Goal: Task Accomplishment & Management: Use online tool/utility

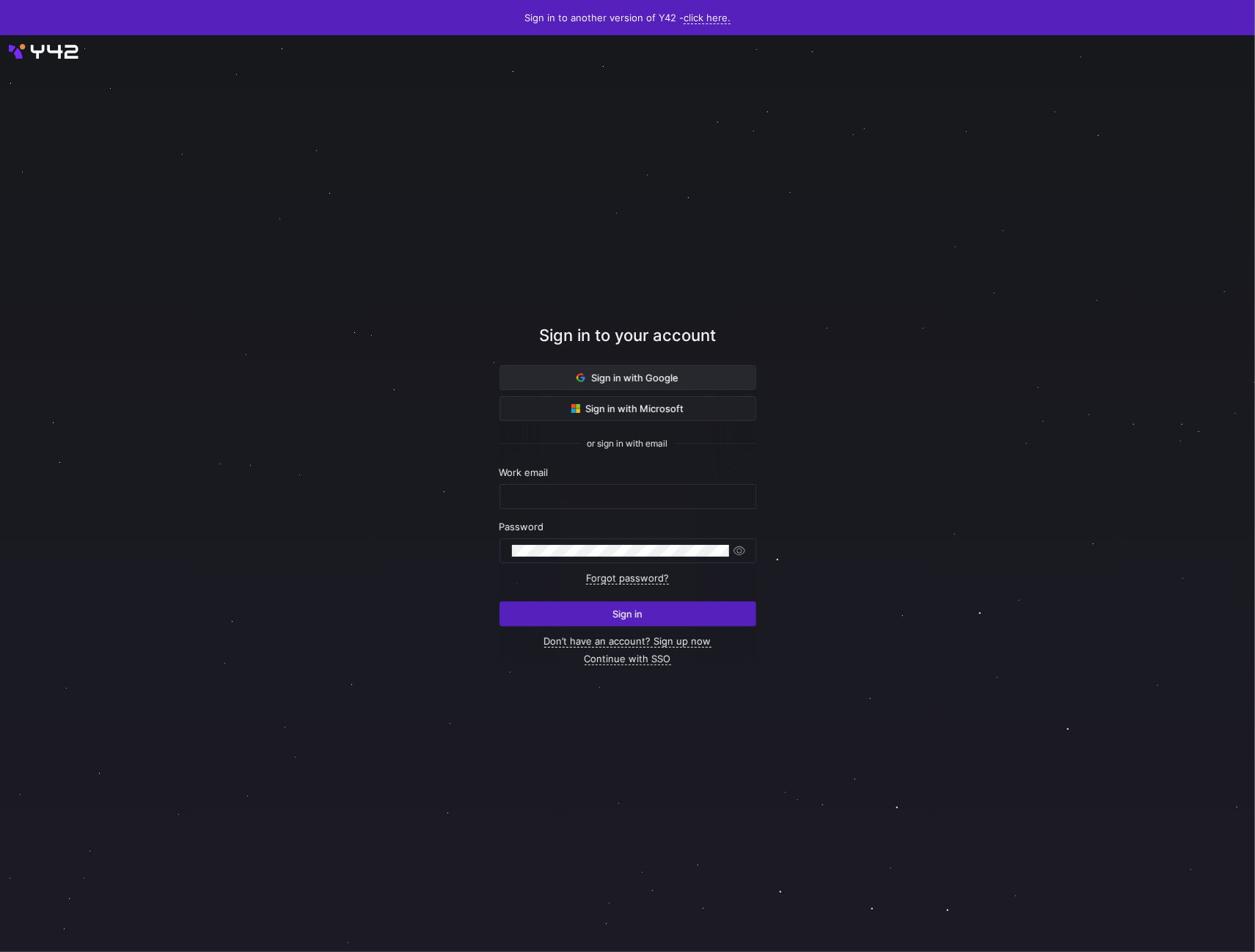
click at [574, 376] on span at bounding box center [628, 378] width 255 height 24
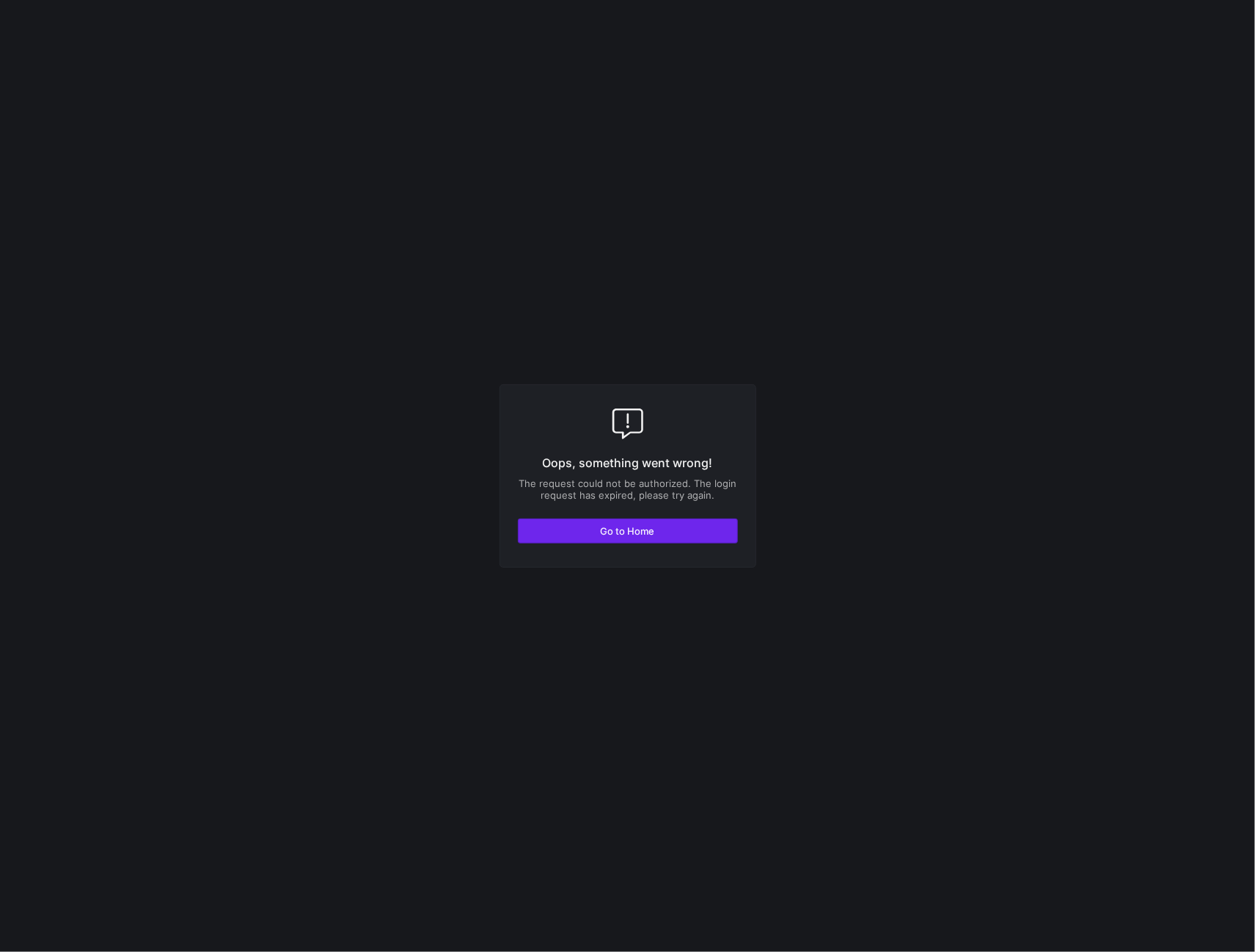
click at [663, 535] on span "button" at bounding box center [627, 531] width 218 height 24
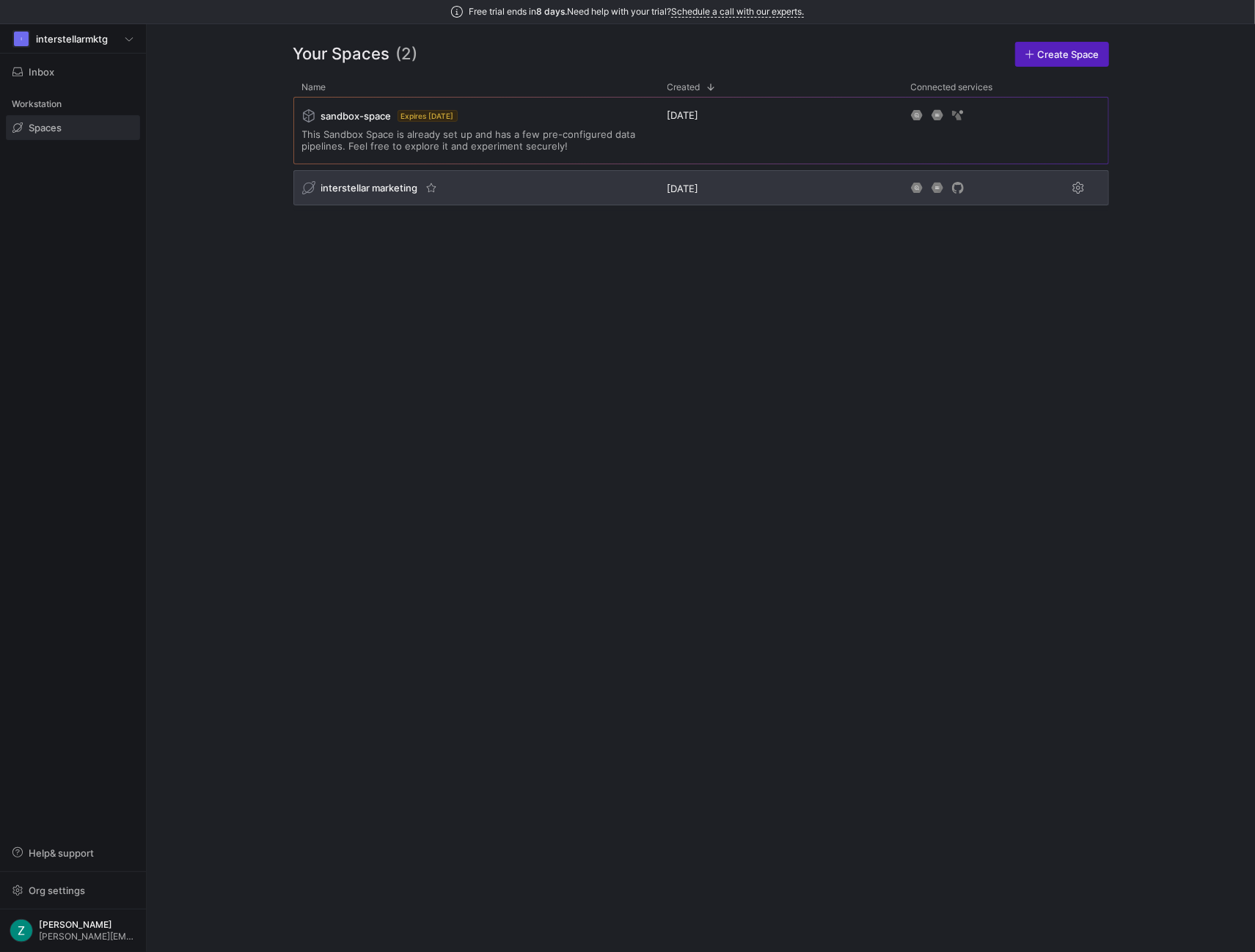
click at [574, 190] on div "interstellar marketing" at bounding box center [476, 187] width 365 height 35
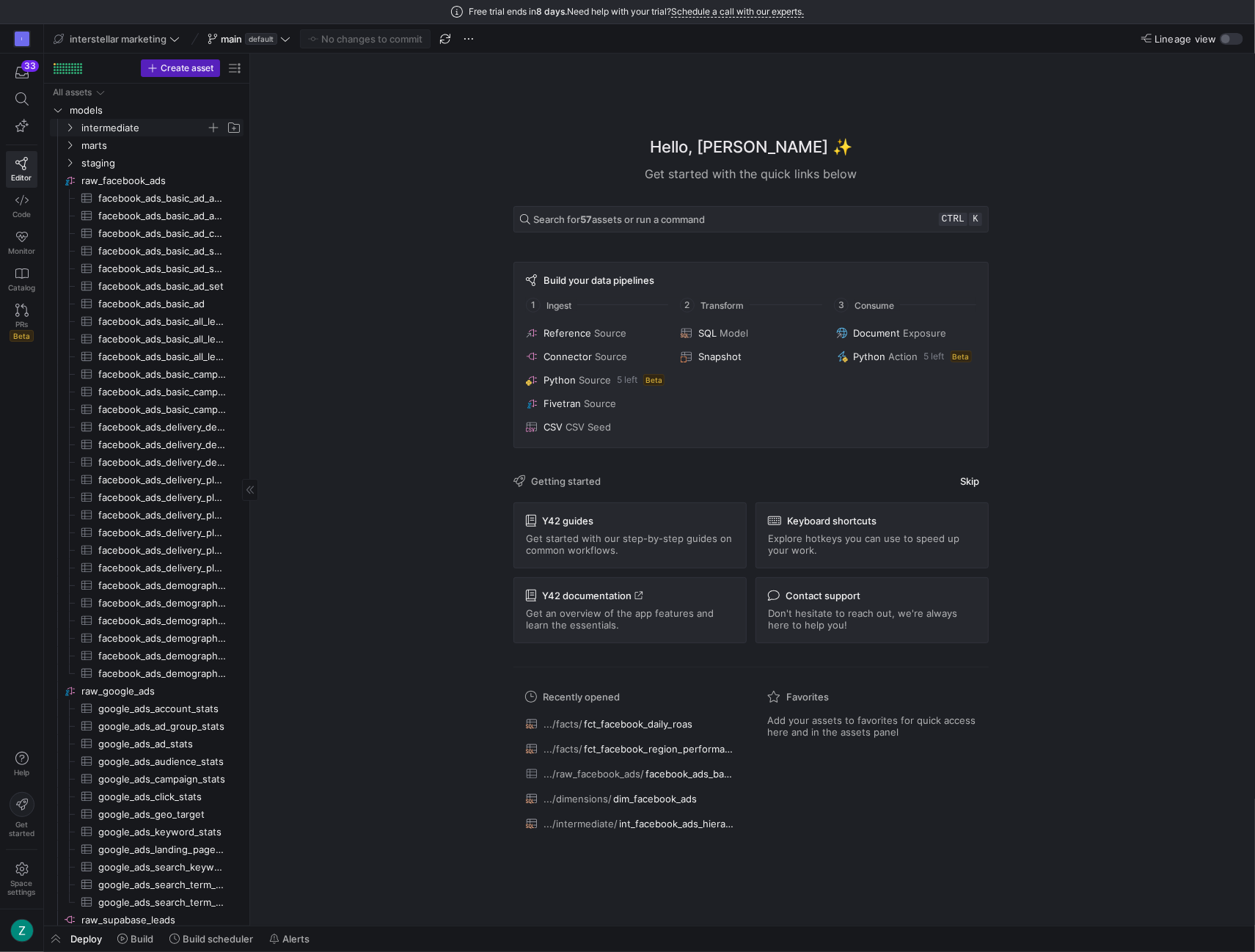
click at [72, 124] on icon "Press SPACE to select this row." at bounding box center [69, 127] width 10 height 9
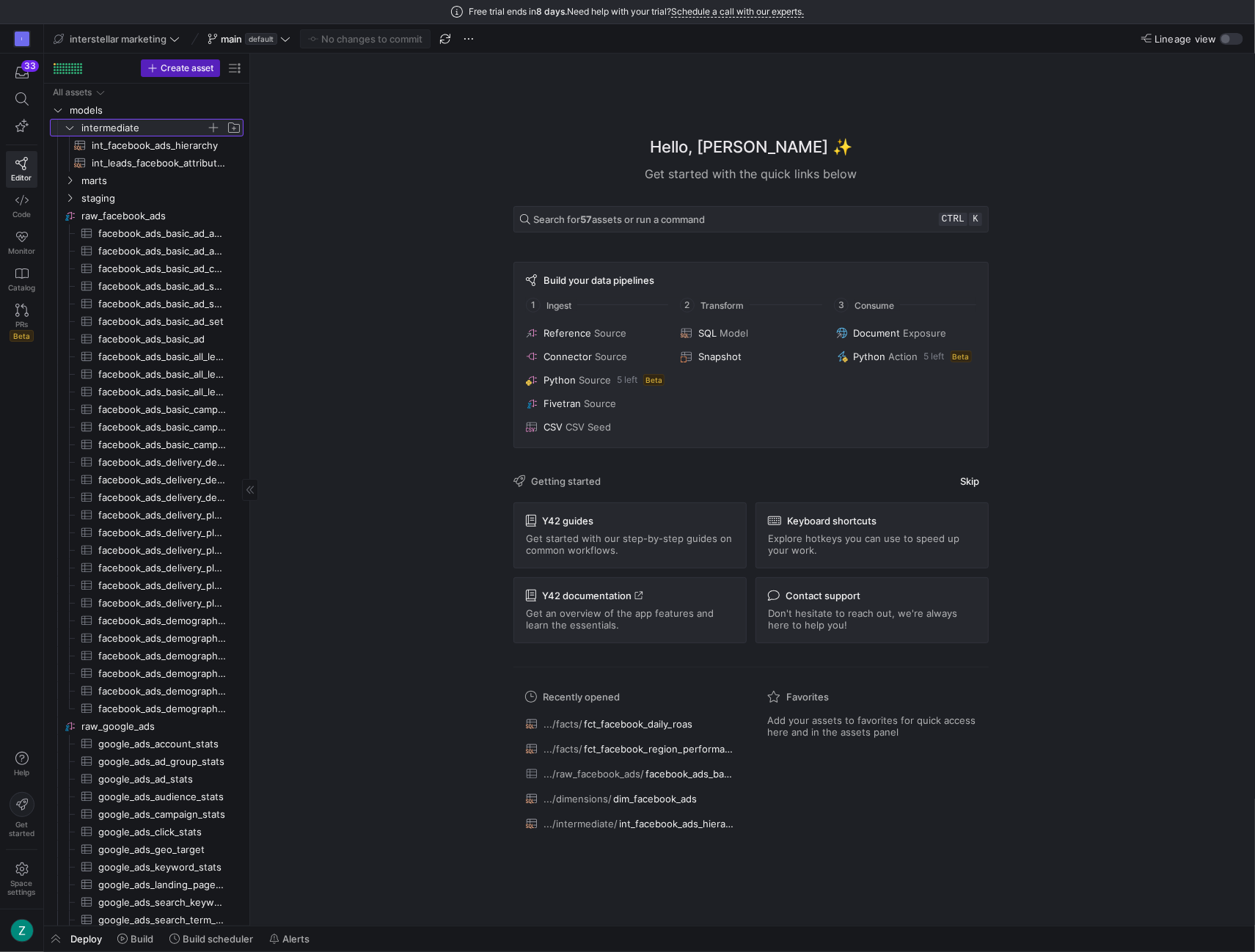
click at [72, 125] on icon at bounding box center [69, 127] width 10 height 9
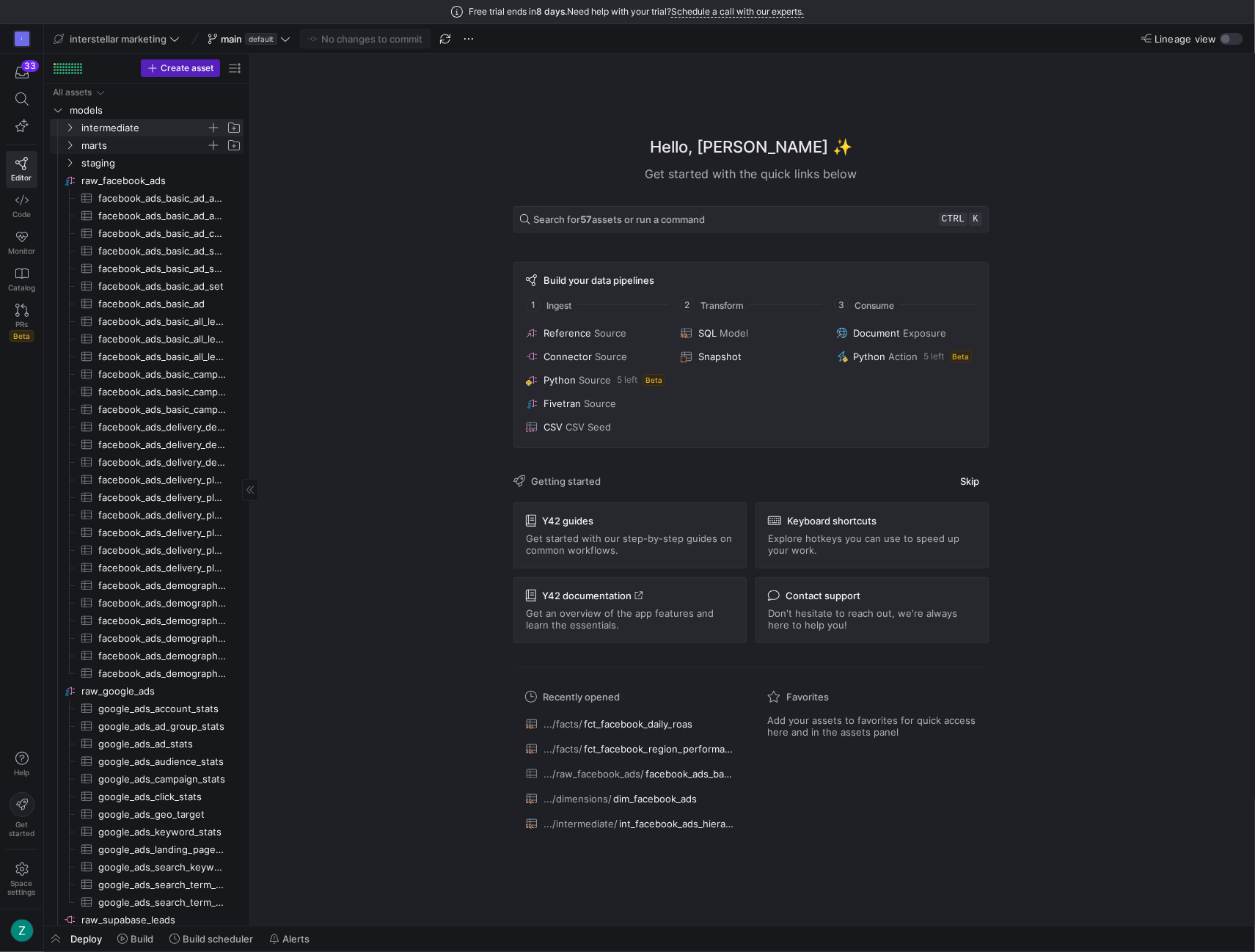
click at [71, 140] on icon "Press SPACE to select this row." at bounding box center [69, 144] width 10 height 9
click at [71, 140] on icon at bounding box center [69, 144] width 10 height 9
click at [71, 163] on icon "Press SPACE to select this row." at bounding box center [69, 163] width 10 height 9
click at [71, 163] on icon at bounding box center [69, 163] width 10 height 9
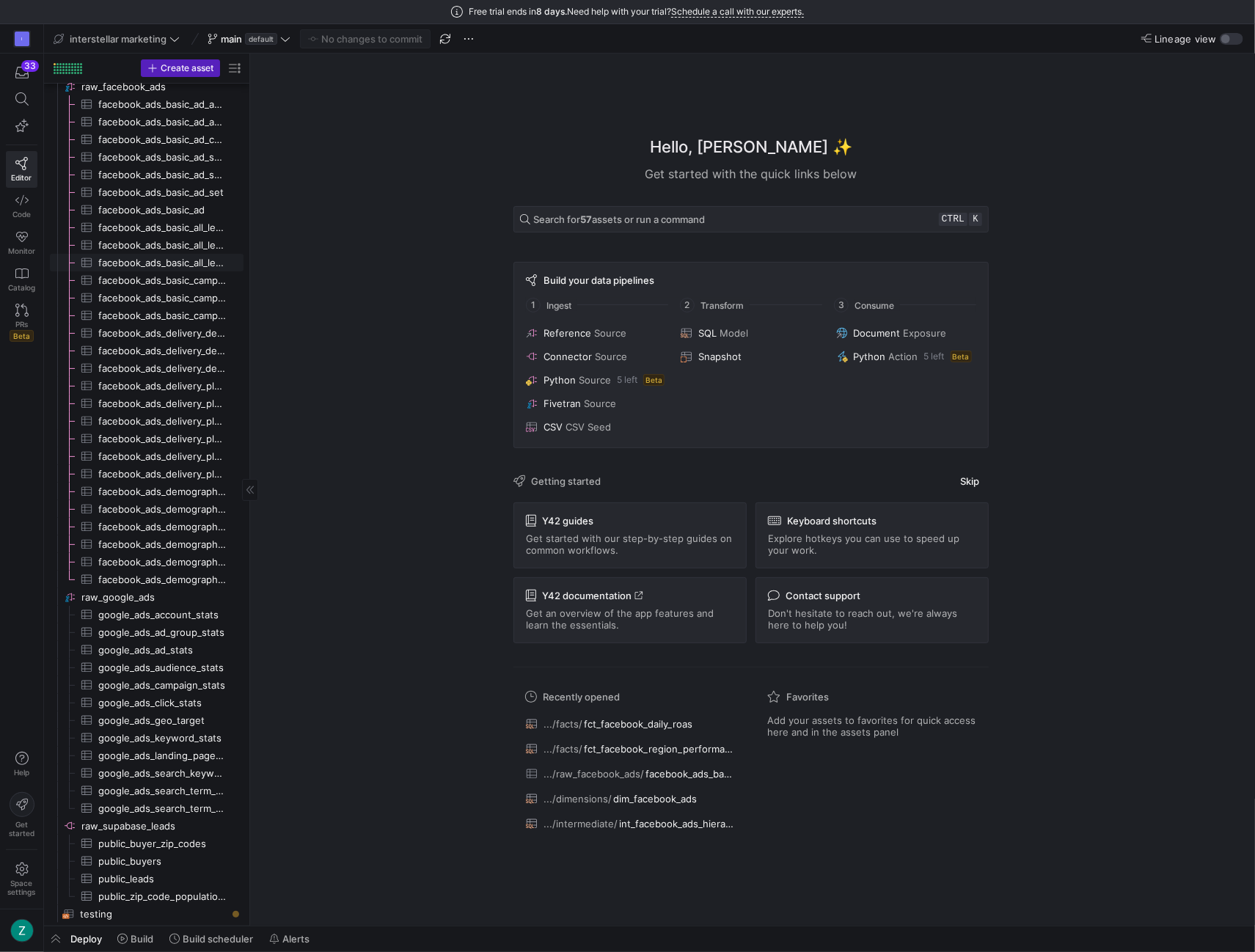
scroll to position [96, 0]
click at [138, 819] on span "raw_supabase_leads​​​​​​​​" at bounding box center [162, 823] width 160 height 17
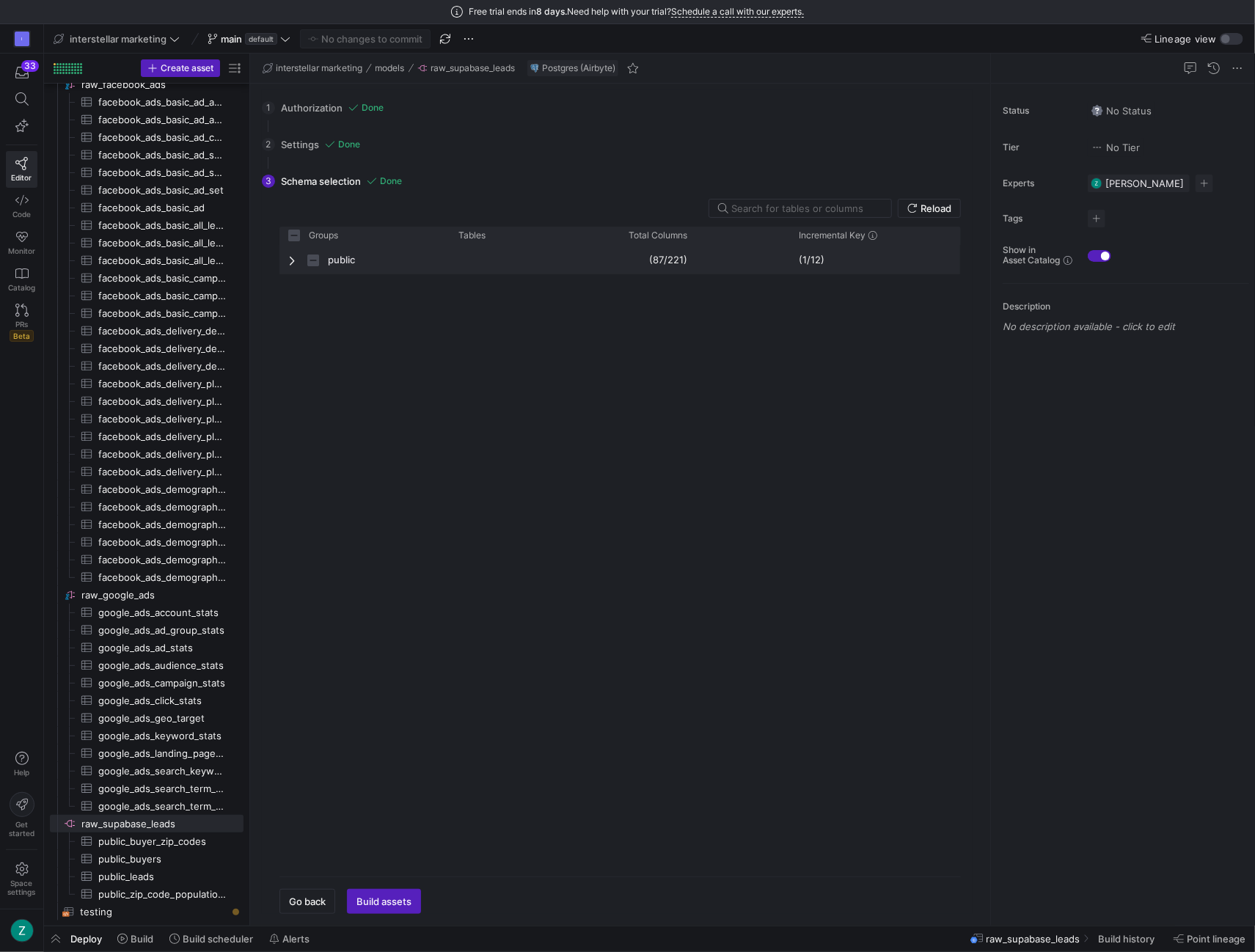
click at [292, 262] on span "Press SPACE to select this row." at bounding box center [293, 260] width 10 height 12
checkbox input "false"
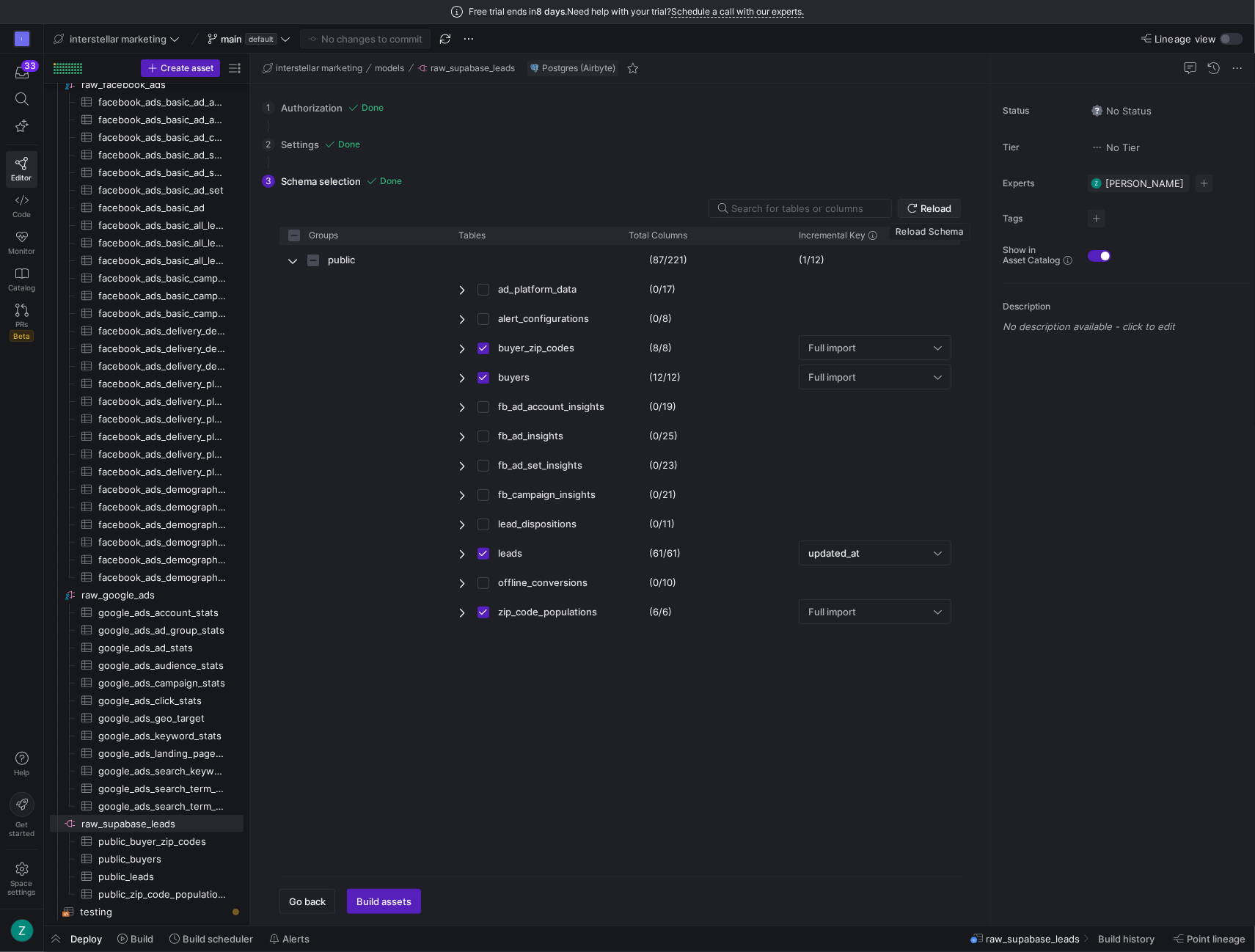
click at [915, 203] on icon at bounding box center [912, 208] width 10 height 10
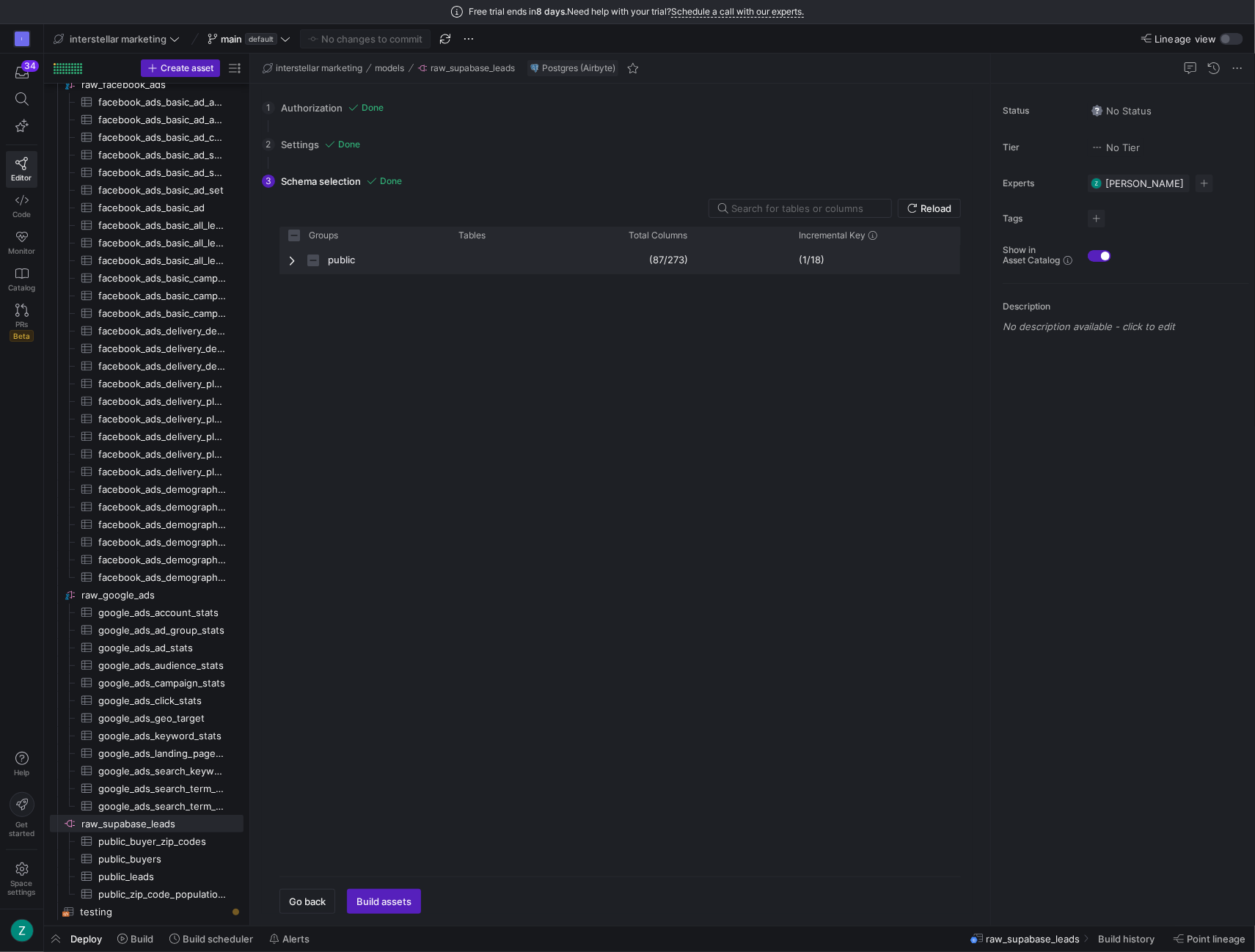
click at [286, 257] on div "public" at bounding box center [364, 259] width 170 height 29
checkbox input "false"
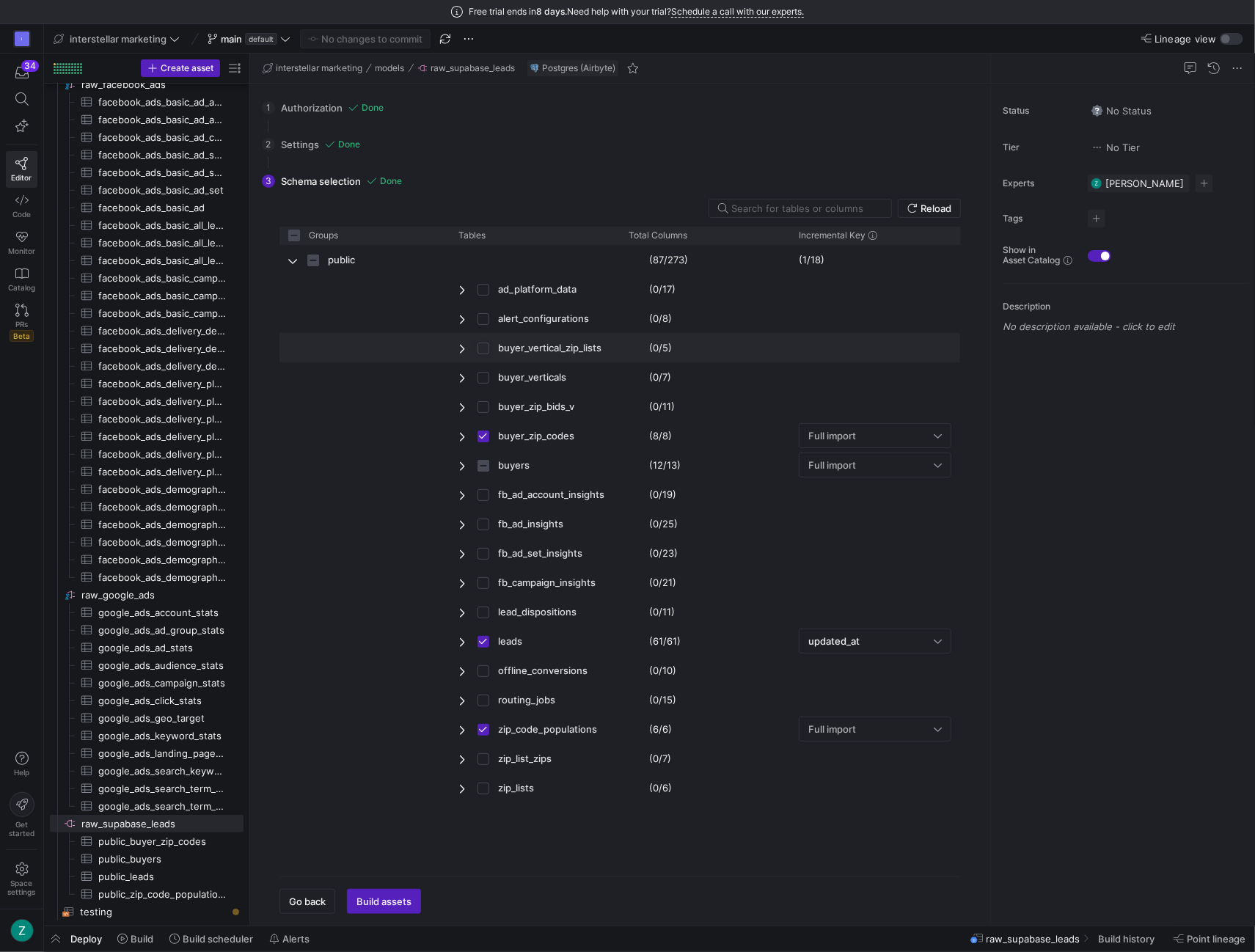
click at [480, 345] on input "Press Space to toggle row selection (unchecked)" at bounding box center [483, 348] width 12 height 12
checkbox input "true"
checkbox input "false"
checkbox input "true"
click at [483, 375] on input "Press Space to toggle row selection (unchecked)" at bounding box center [483, 378] width 12 height 12
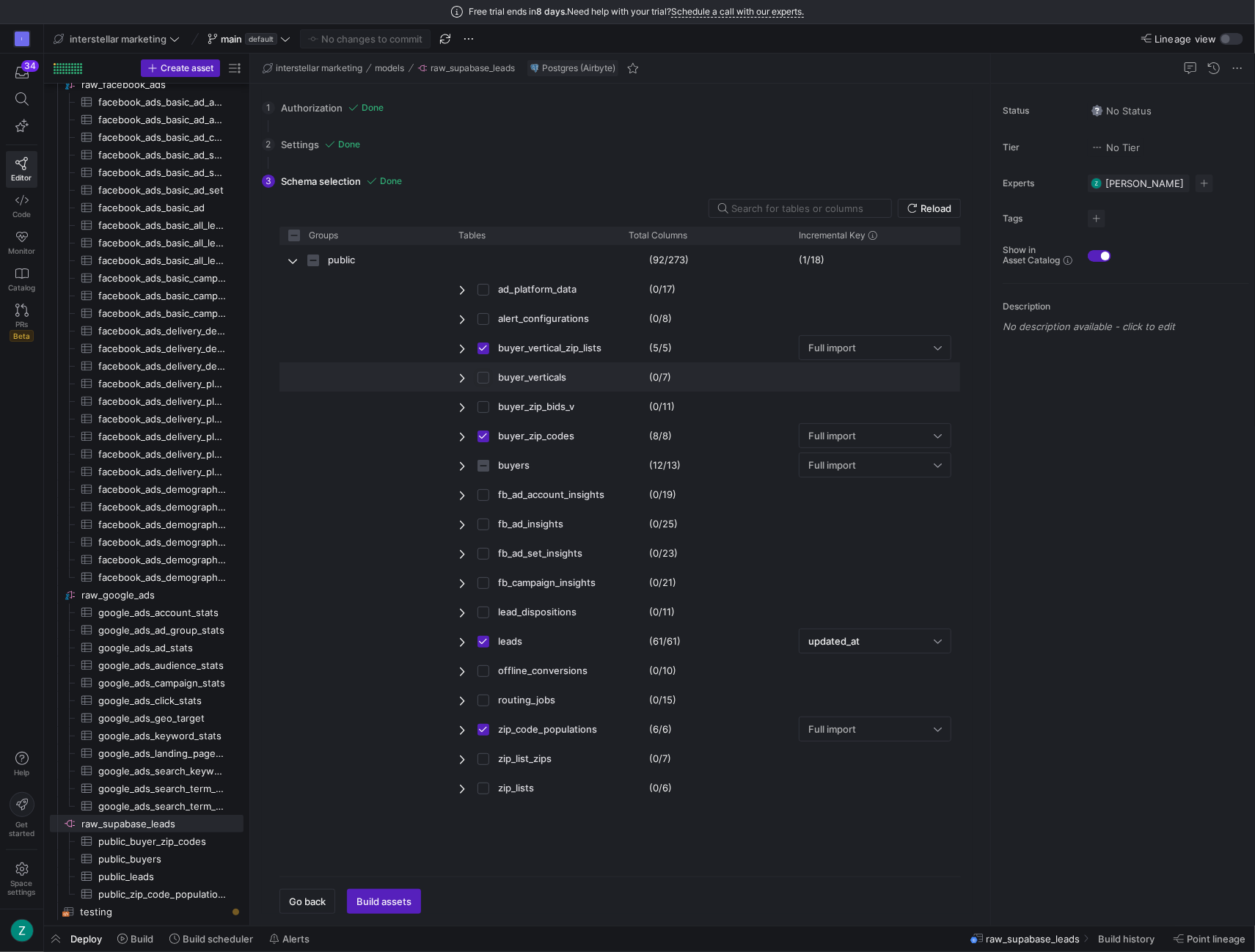
checkbox input "true"
checkbox input "false"
checkbox input "true"
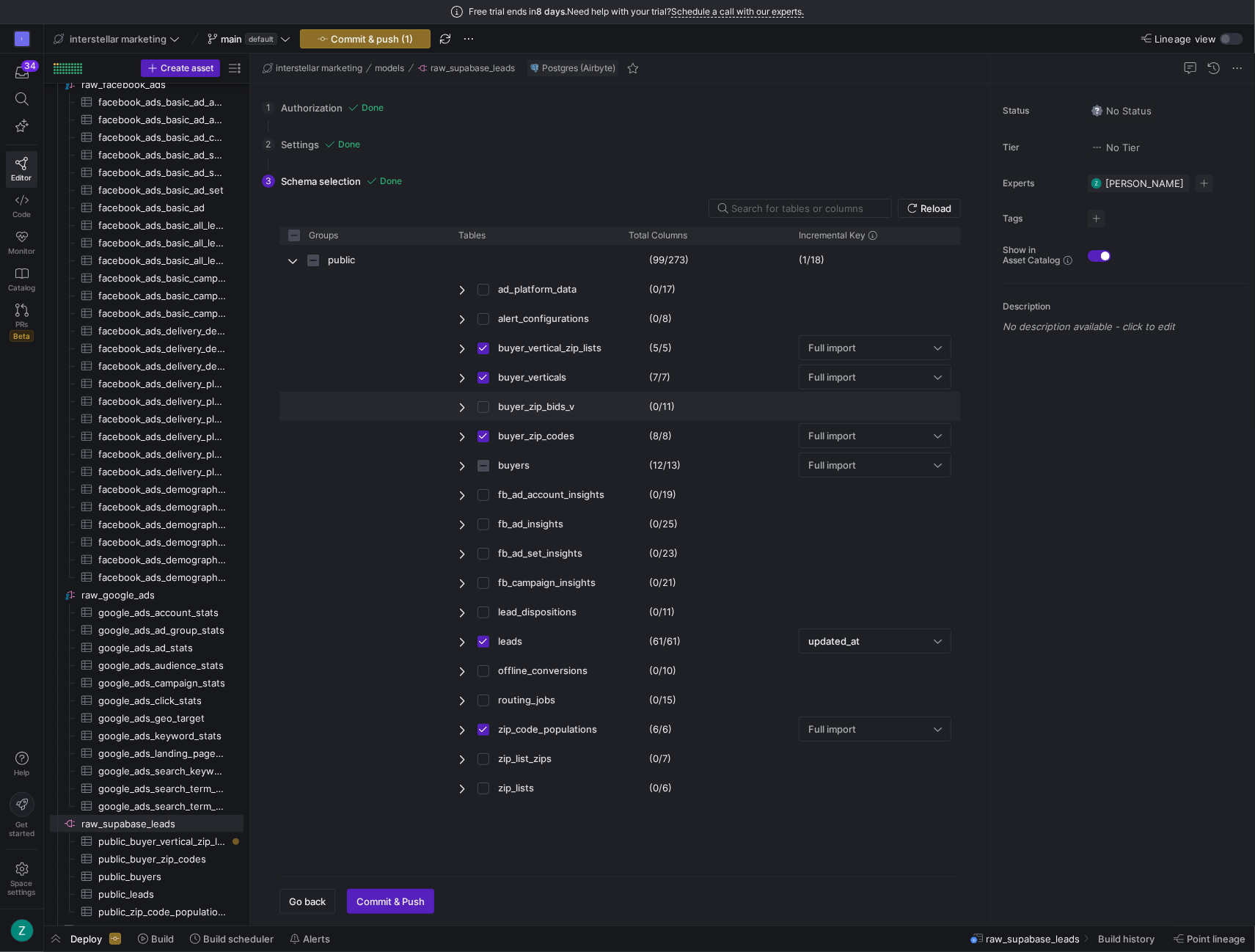
click at [482, 406] on input "Press Space to toggle row selection (unchecked)" at bounding box center [483, 407] width 12 height 12
checkbox input "true"
checkbox input "false"
checkbox input "true"
click at [459, 464] on span "Press SPACE to select this row." at bounding box center [463, 466] width 10 height 12
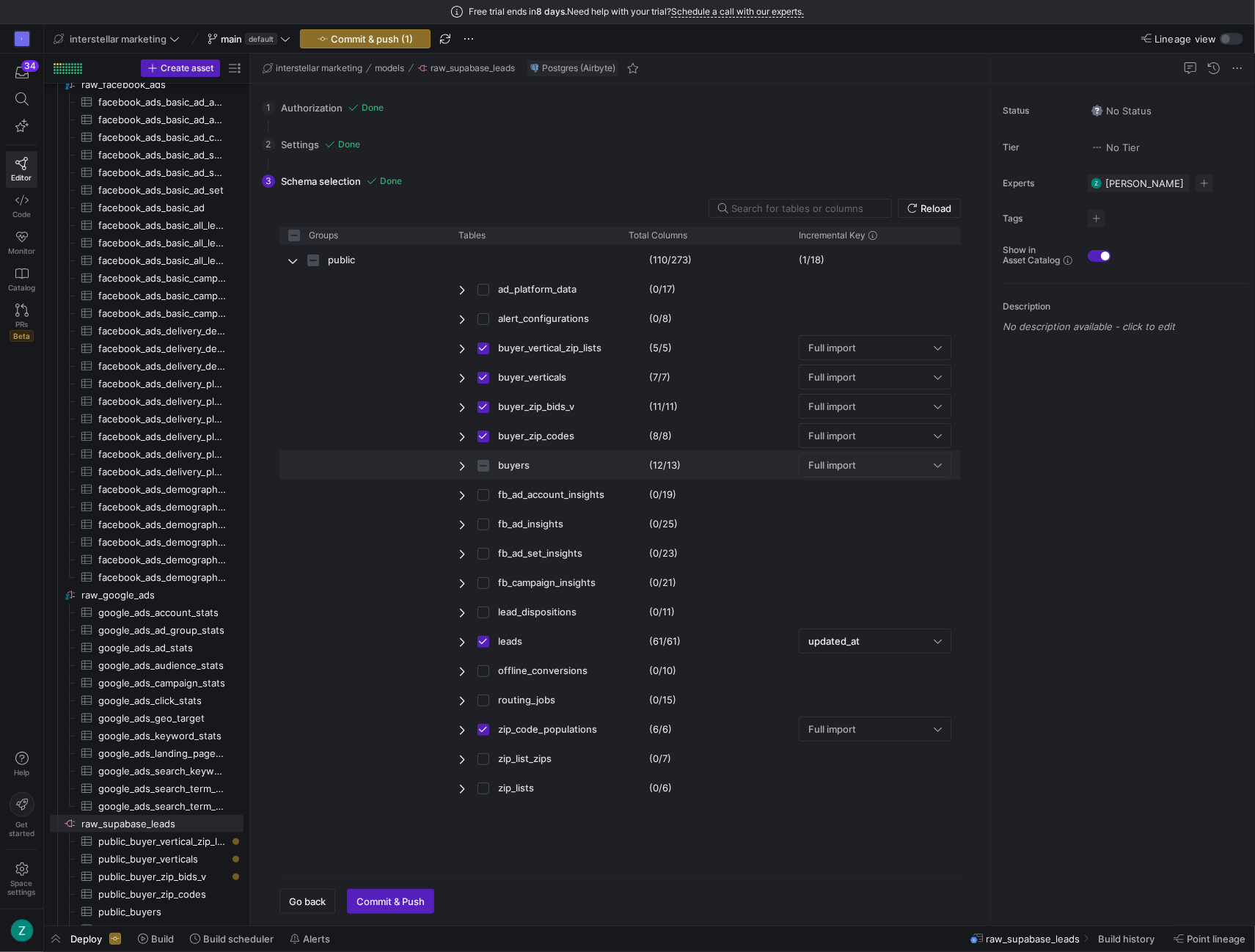
checkbox input "false"
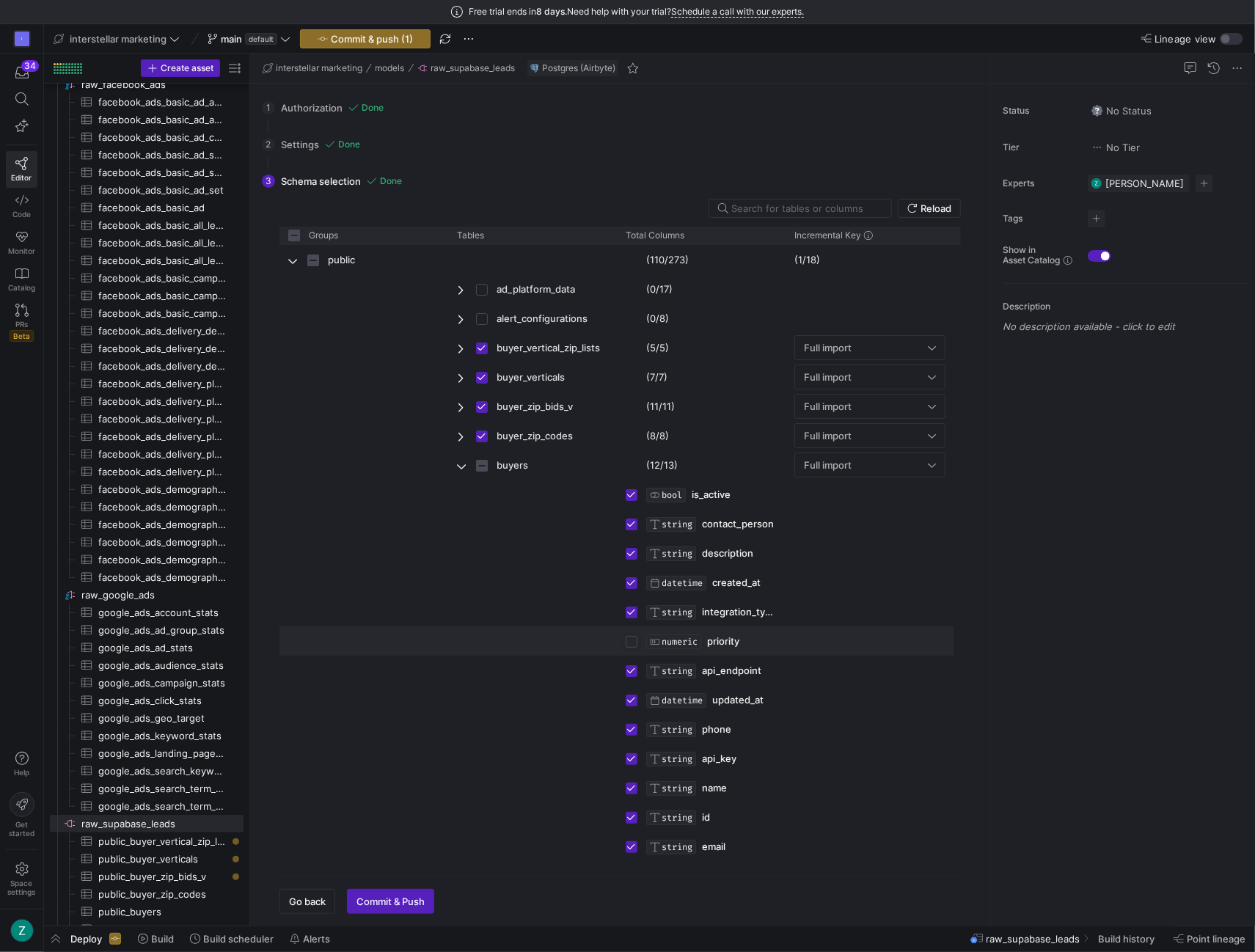
click at [631, 638] on input "Press Space to toggle row selection (unchecked)" at bounding box center [631, 641] width 12 height 12
checkbox input "true"
checkbox input "false"
checkbox input "true"
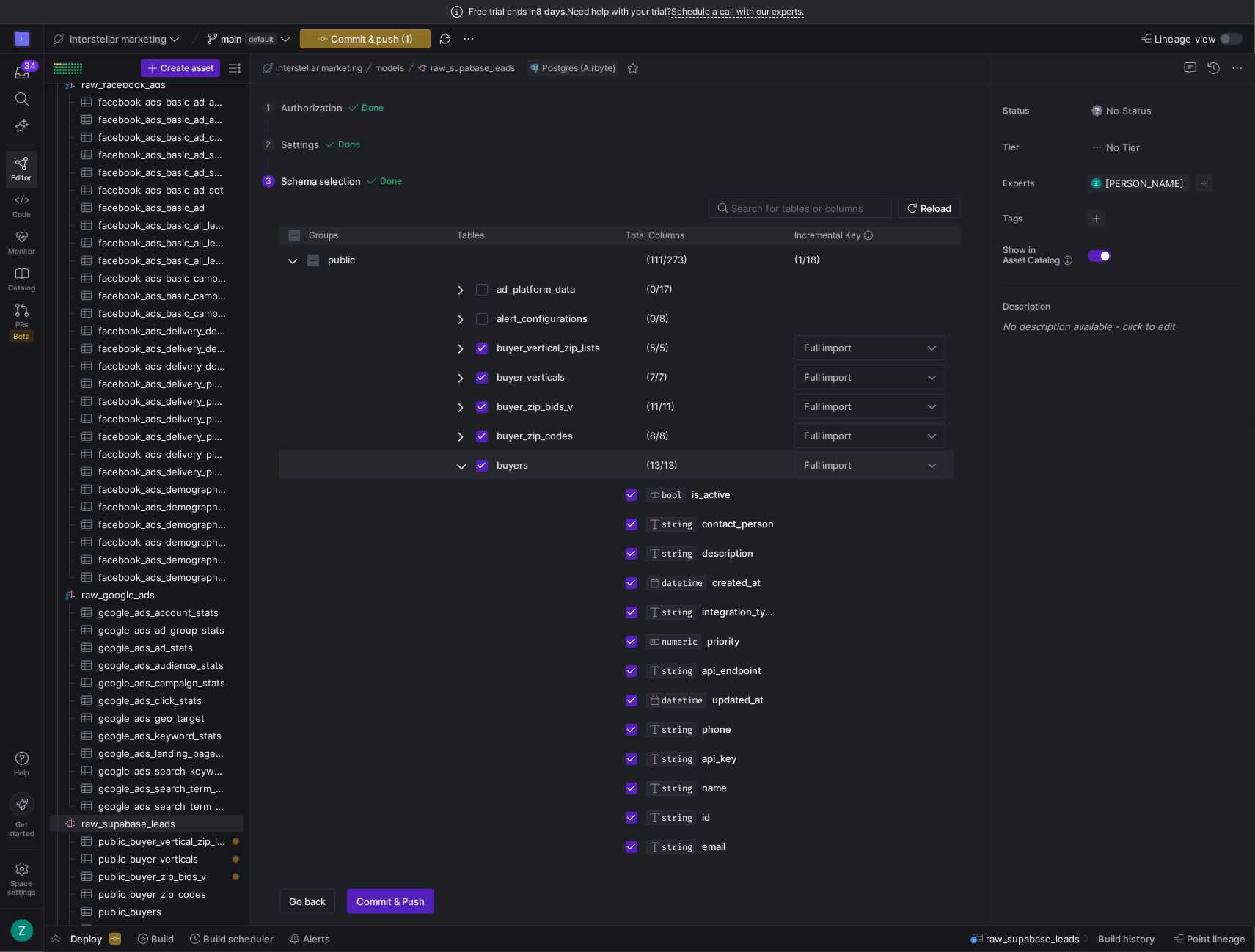
click at [458, 464] on span "Press SPACE to deselect this row." at bounding box center [462, 466] width 10 height 12
checkbox input "false"
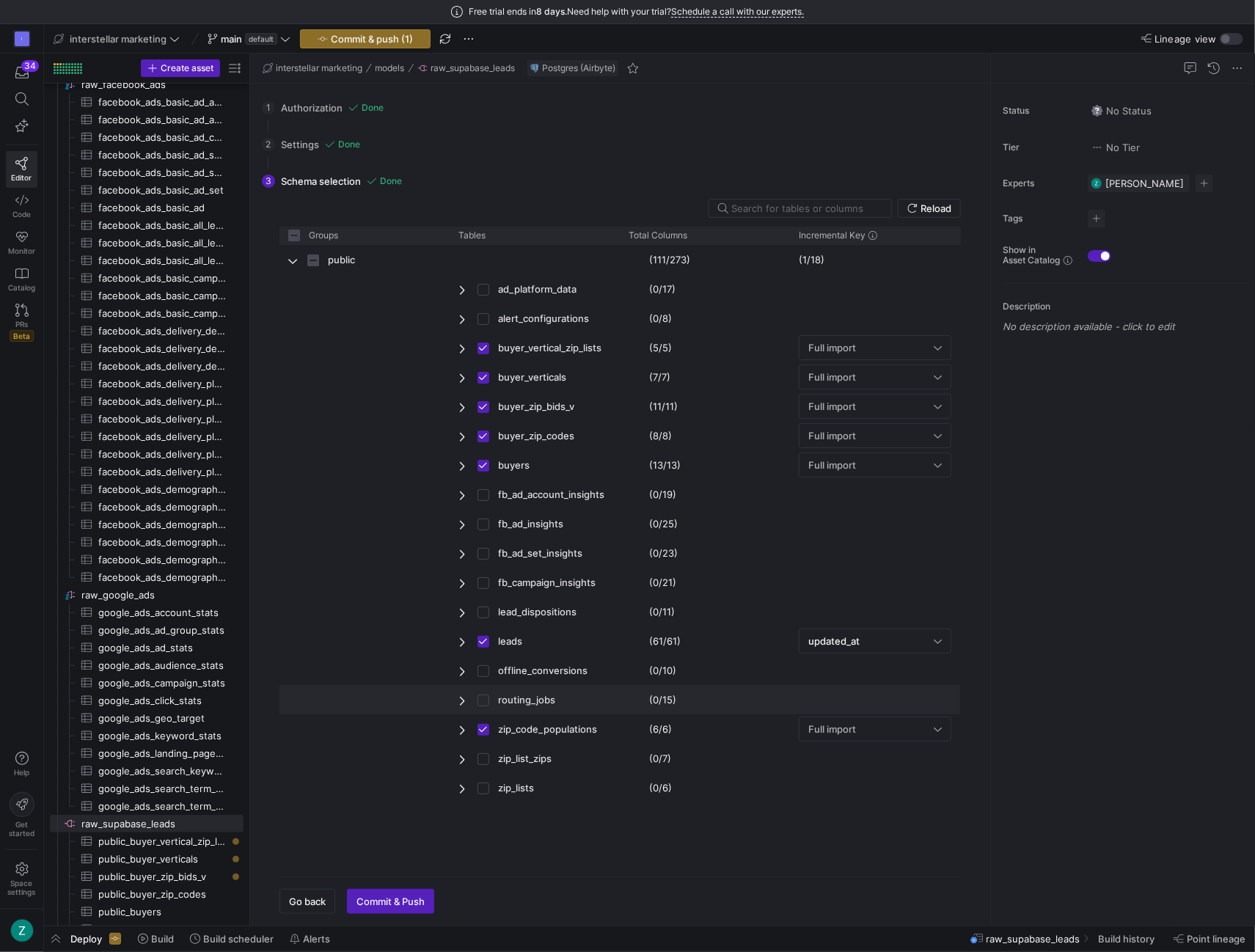
click at [481, 701] on input "Press Space to toggle row selection (unchecked)" at bounding box center [483, 700] width 12 height 12
checkbox input "true"
checkbox input "false"
checkbox input "true"
click at [480, 759] on input "Press Space to toggle row selection (unchecked)" at bounding box center [483, 758] width 12 height 12
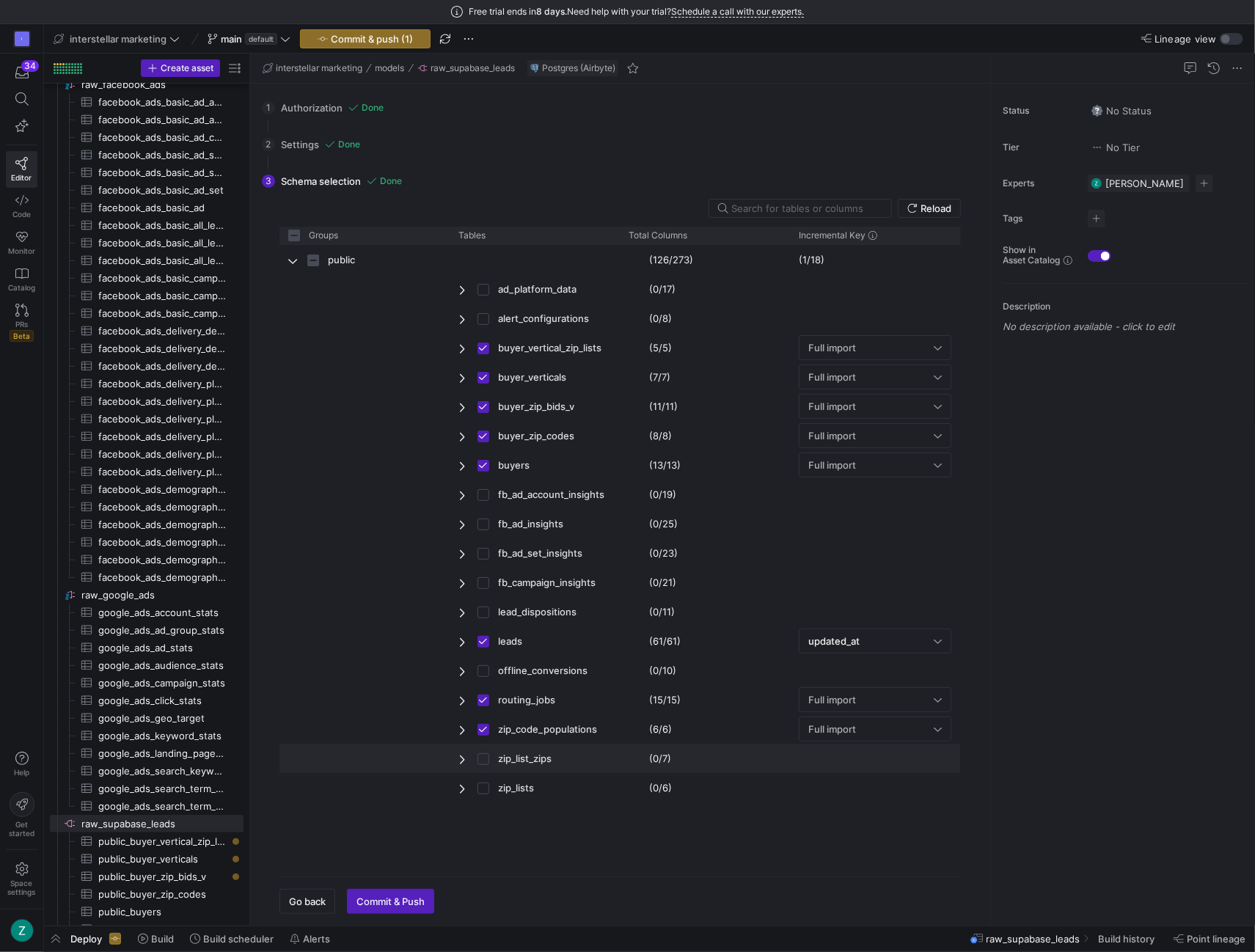
checkbox input "true"
checkbox input "false"
checkbox input "true"
click at [484, 785] on input "Press Space to toggle row selection (unchecked)" at bounding box center [483, 788] width 12 height 12
checkbox input "true"
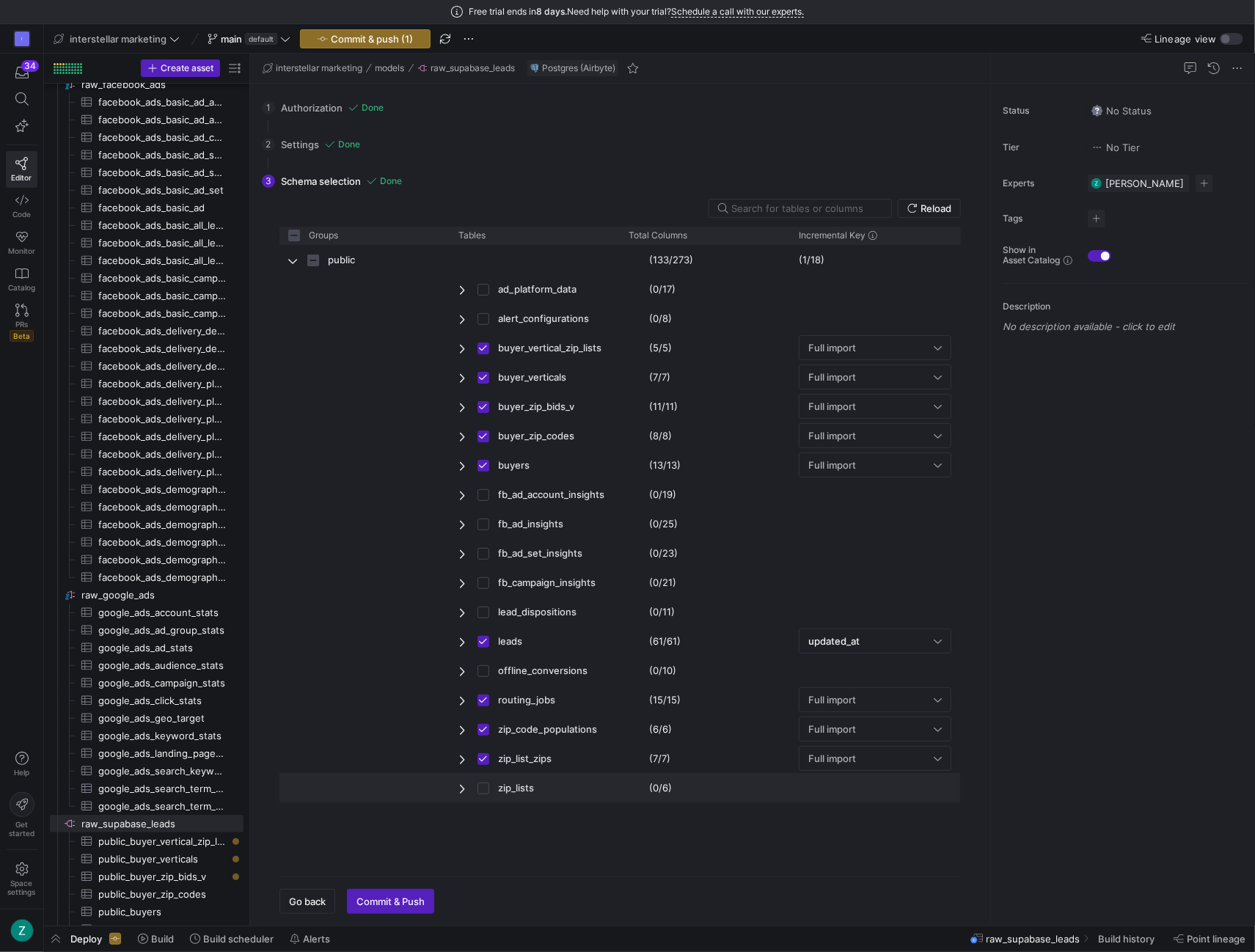
checkbox input "false"
checkbox input "true"
click at [465, 608] on span "Press SPACE to select this row." at bounding box center [463, 612] width 10 height 12
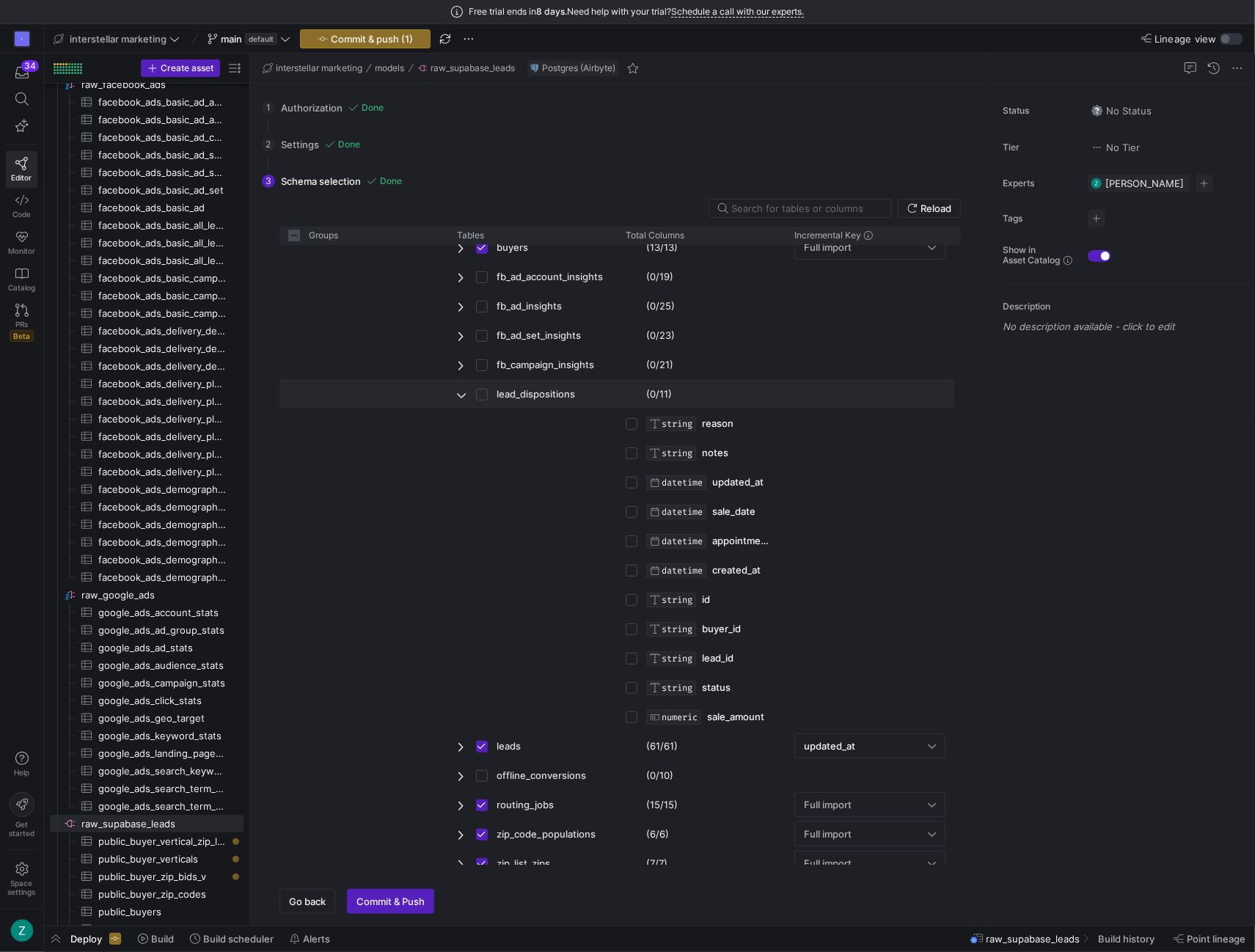
click at [460, 392] on span "Press SPACE to select this row." at bounding box center [462, 394] width 10 height 12
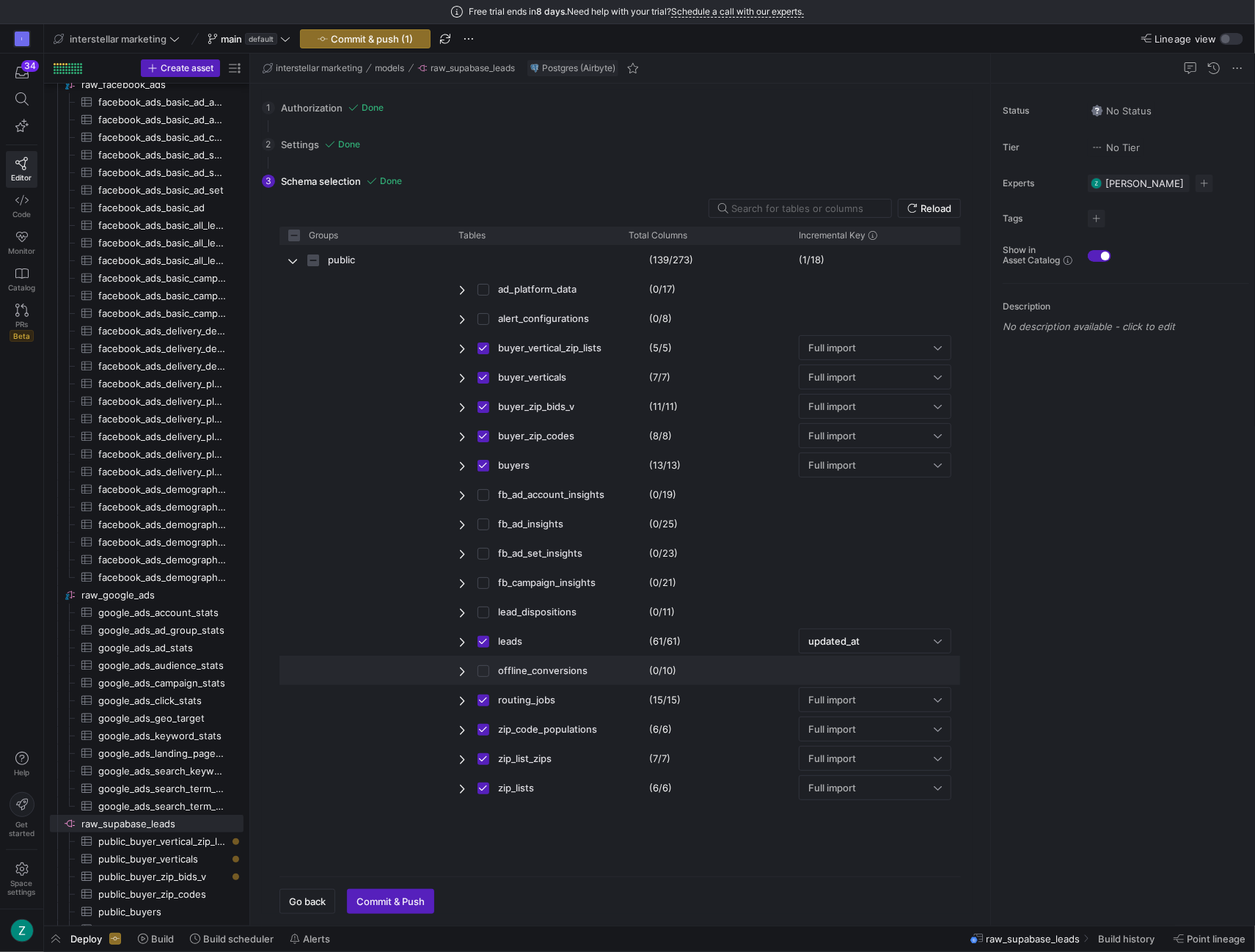
click at [462, 670] on span "Press SPACE to select this row." at bounding box center [463, 670] width 10 height 12
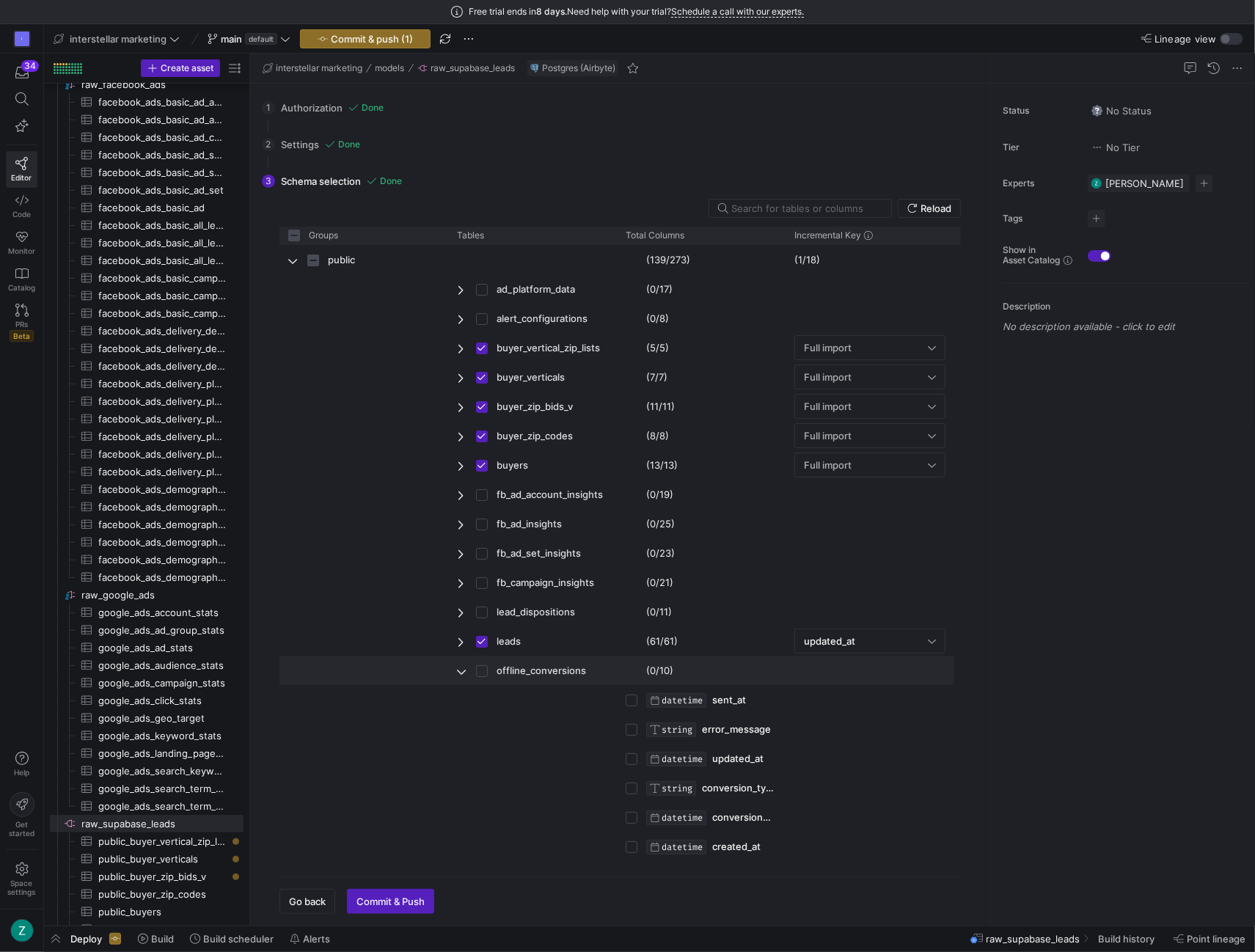
click at [462, 670] on span "Press SPACE to select this row." at bounding box center [462, 670] width 10 height 12
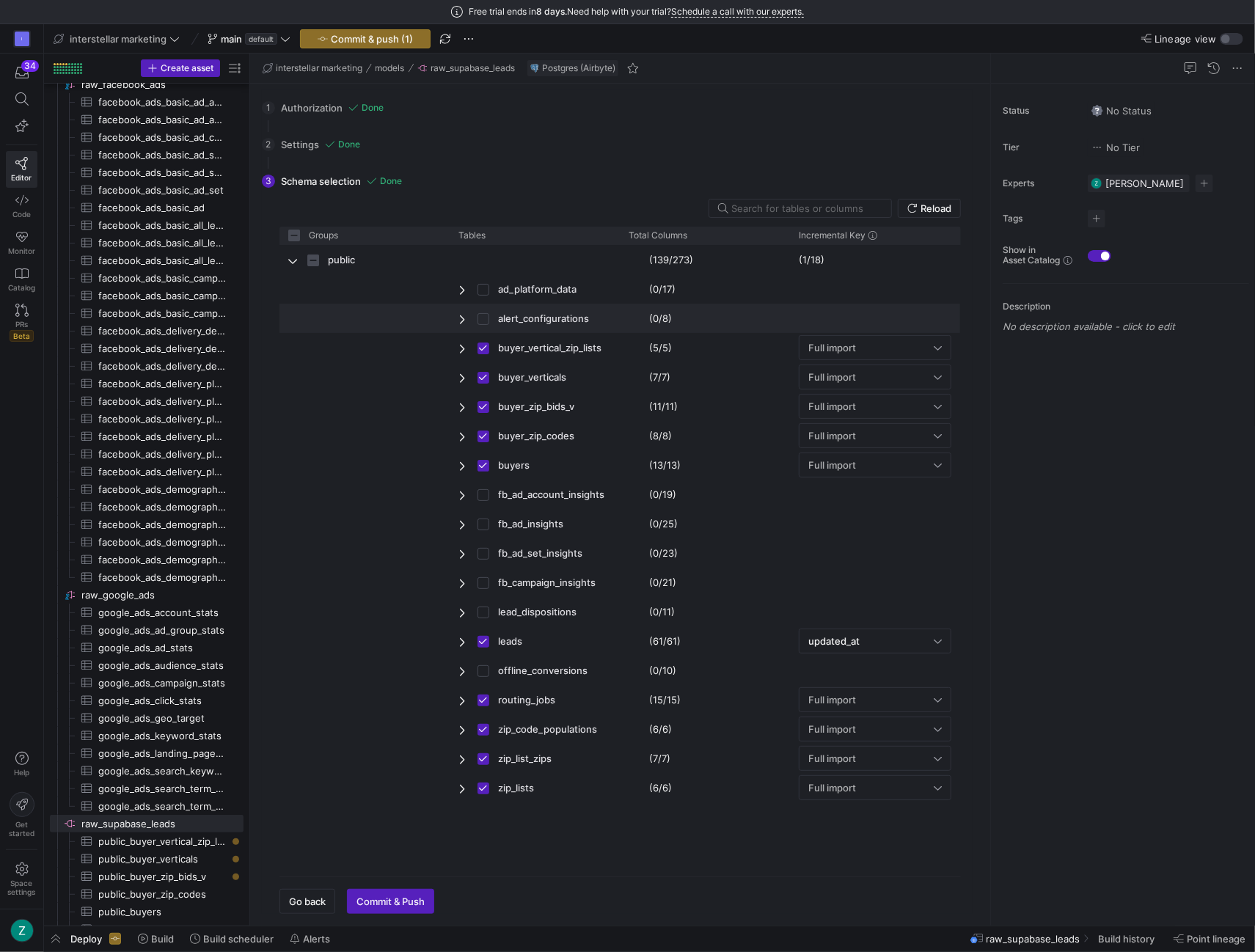
click at [459, 319] on span "Press SPACE to select this row." at bounding box center [463, 319] width 10 height 12
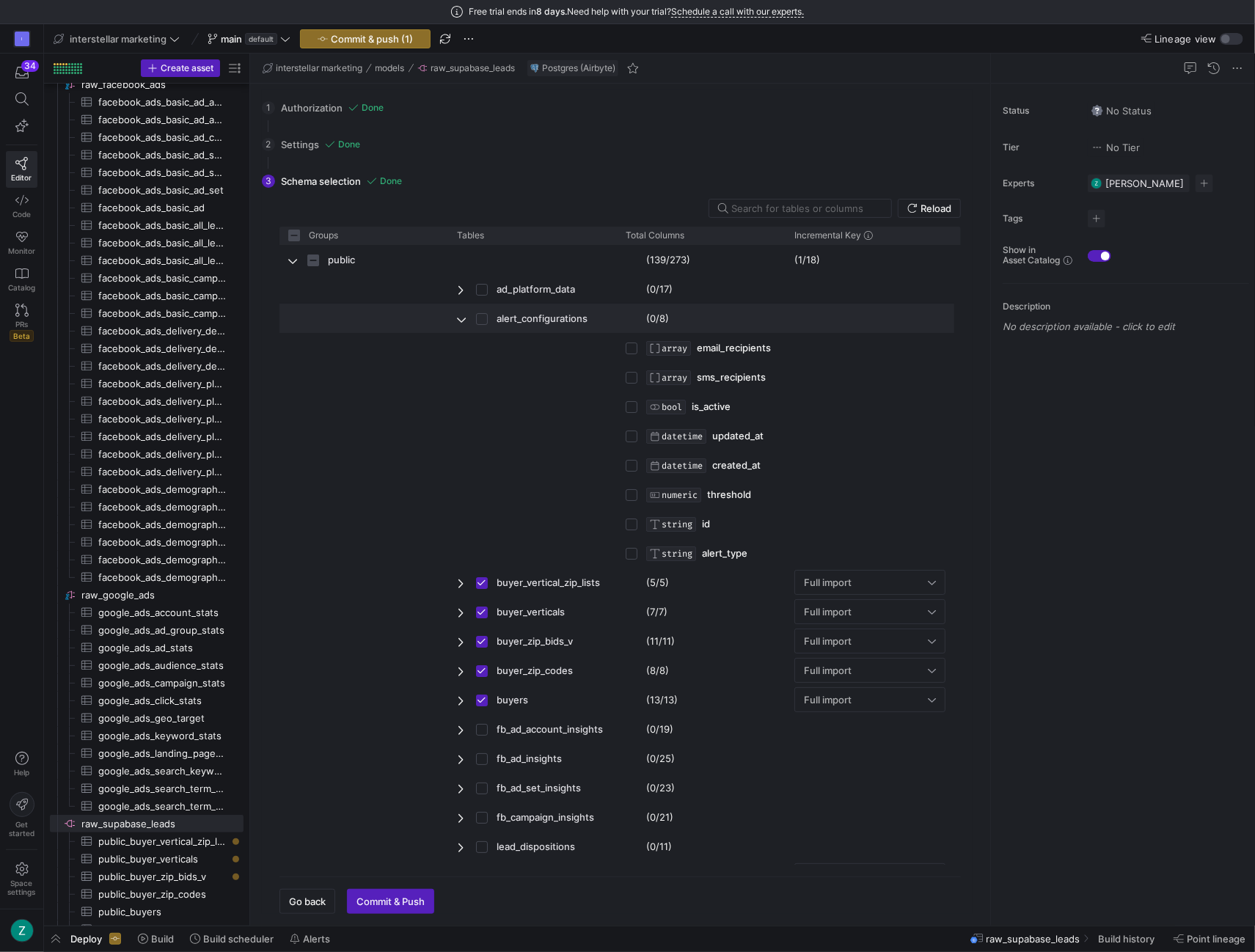
click at [459, 319] on span "Press SPACE to select this row." at bounding box center [462, 319] width 10 height 12
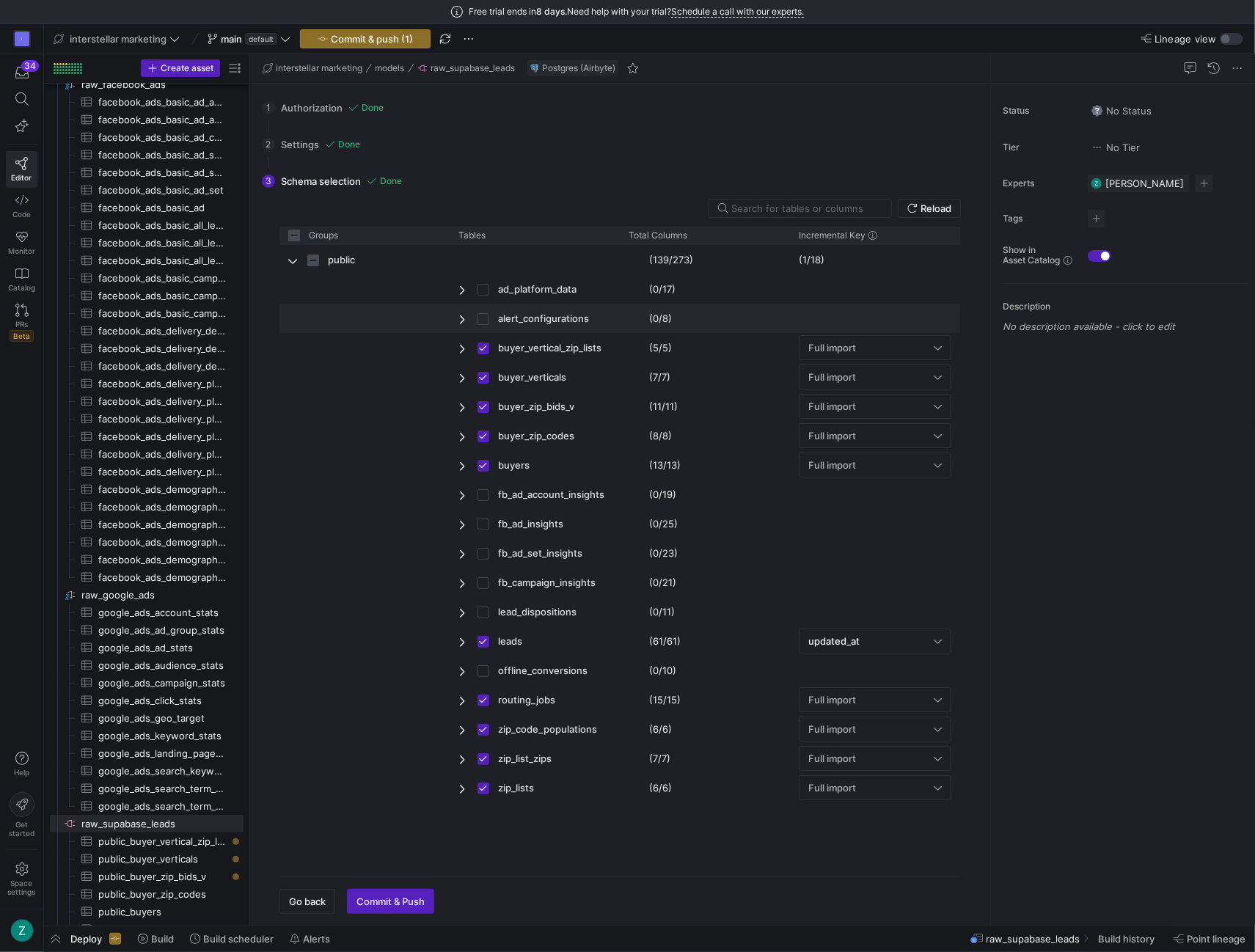
checkbox input "false"
click at [408, 896] on span "Commit & Push" at bounding box center [390, 901] width 68 height 12
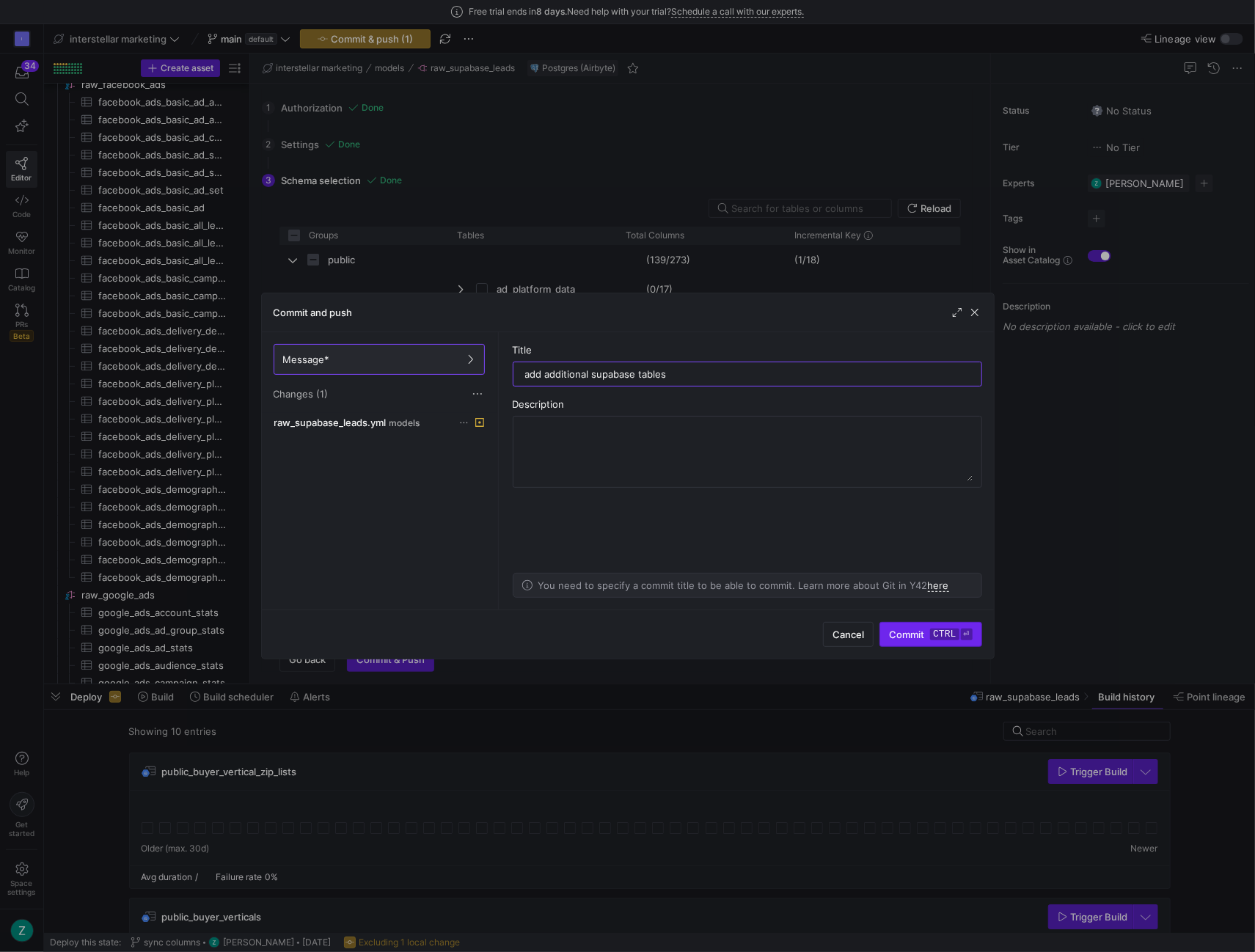
type input "add additional supabase tables"
click at [907, 635] on span "Commit ctrl ⏎" at bounding box center [930, 634] width 83 height 12
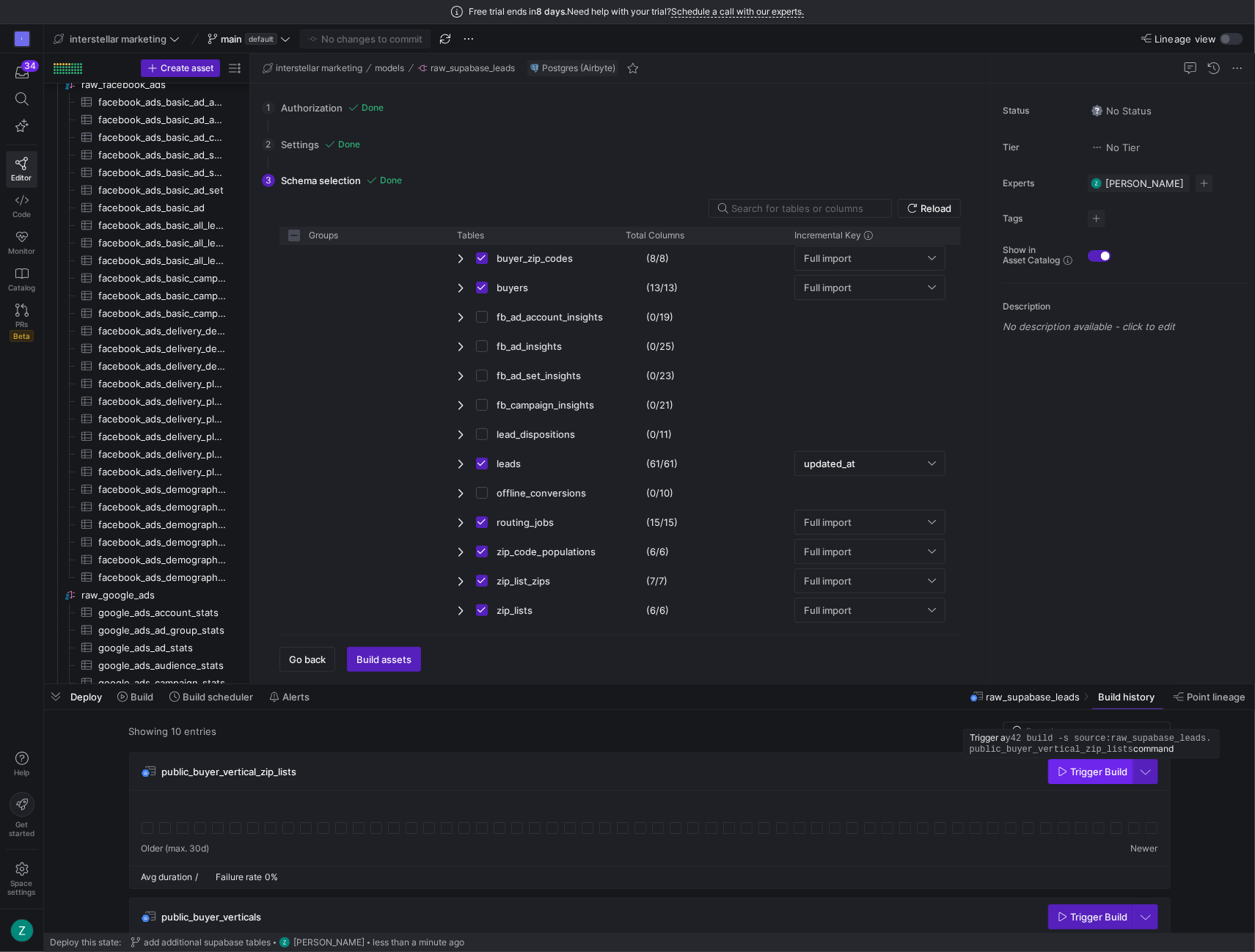
click at [1084, 770] on span "Trigger Build" at bounding box center [1100, 771] width 57 height 12
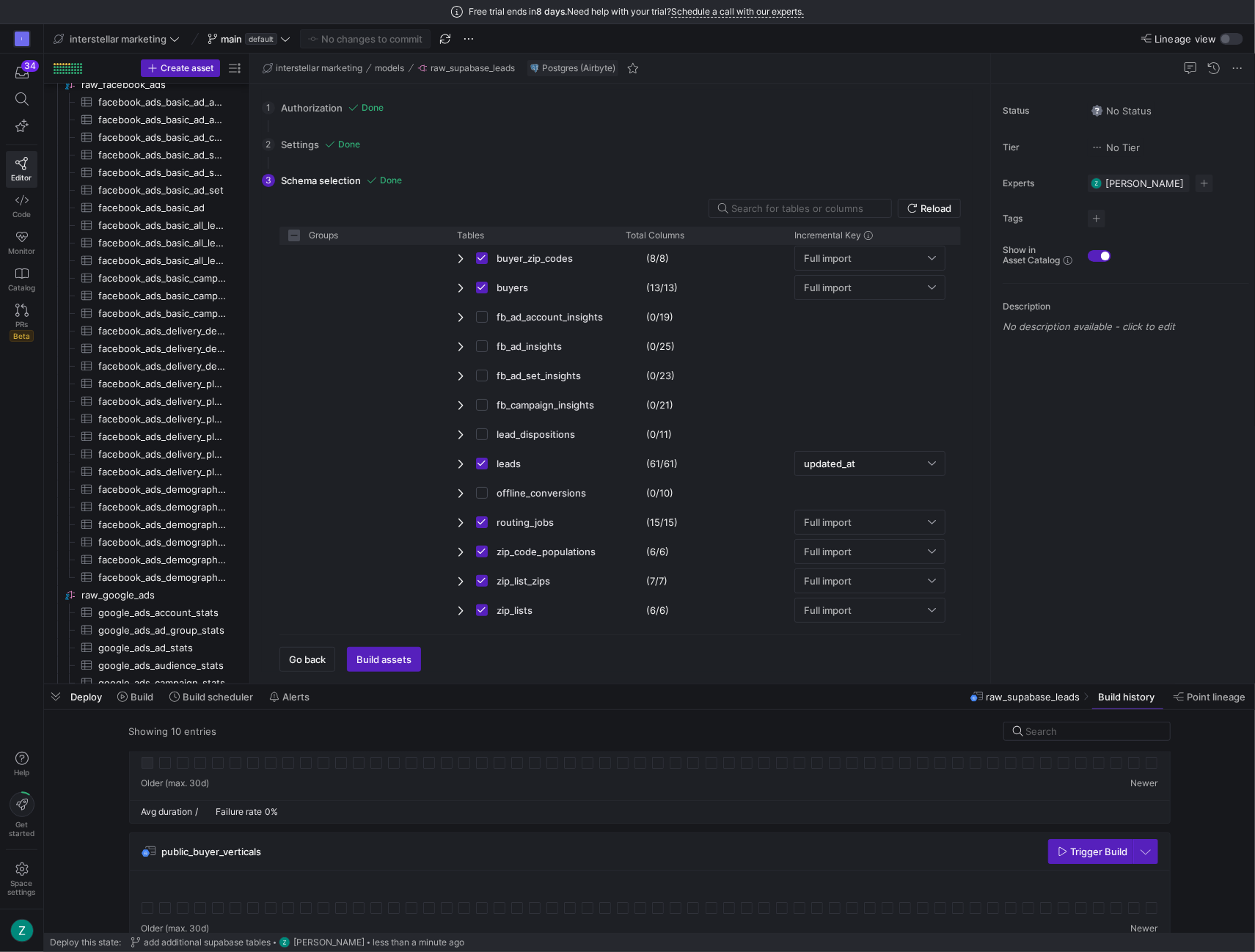
scroll to position [71, 0]
click at [1085, 843] on span "Trigger Build" at bounding box center [1100, 845] width 57 height 12
click at [1071, 846] on span "Trigger Build" at bounding box center [1100, 844] width 57 height 12
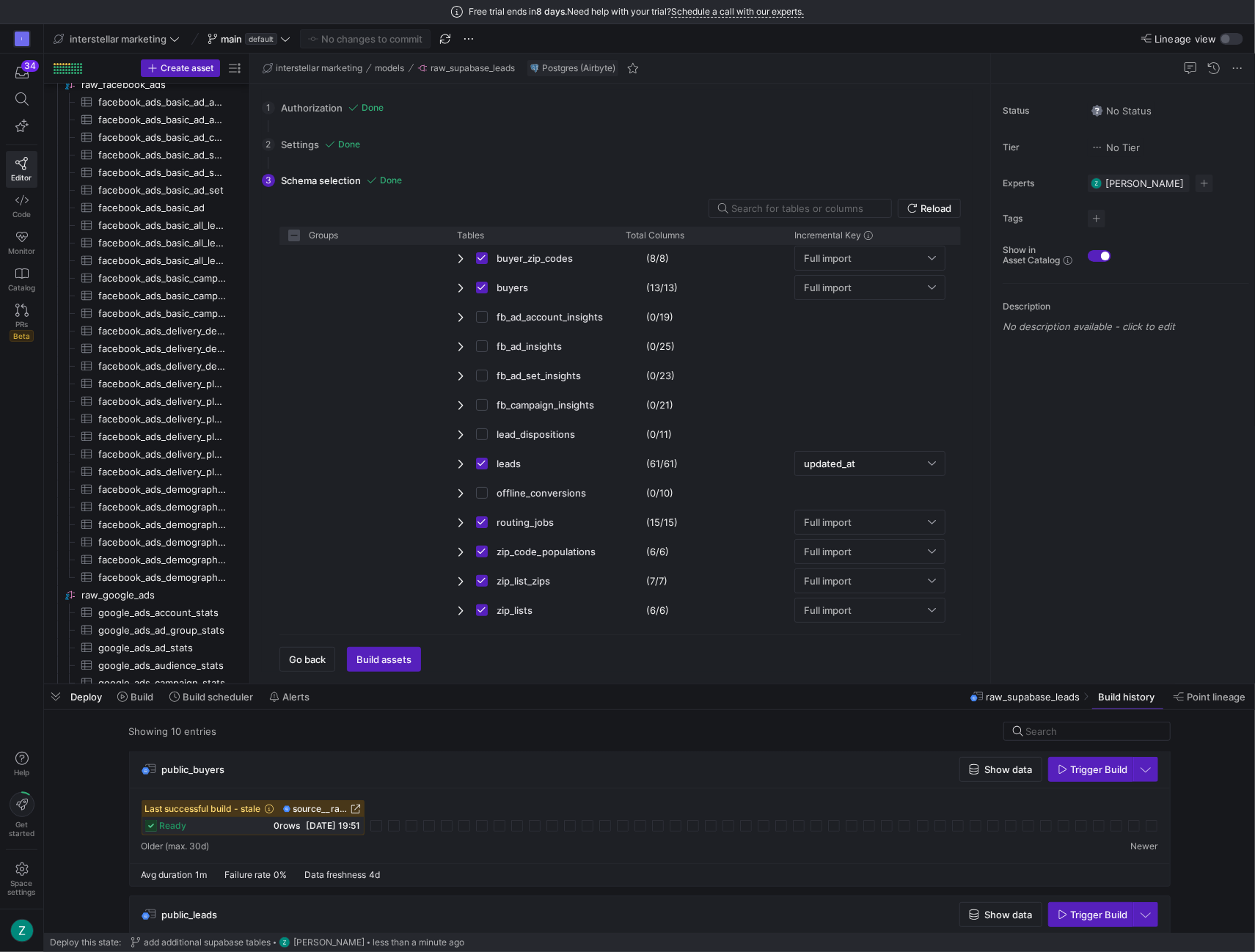
scroll to position [584, 0]
click at [1076, 770] on span "Trigger Build" at bounding box center [1100, 768] width 57 height 12
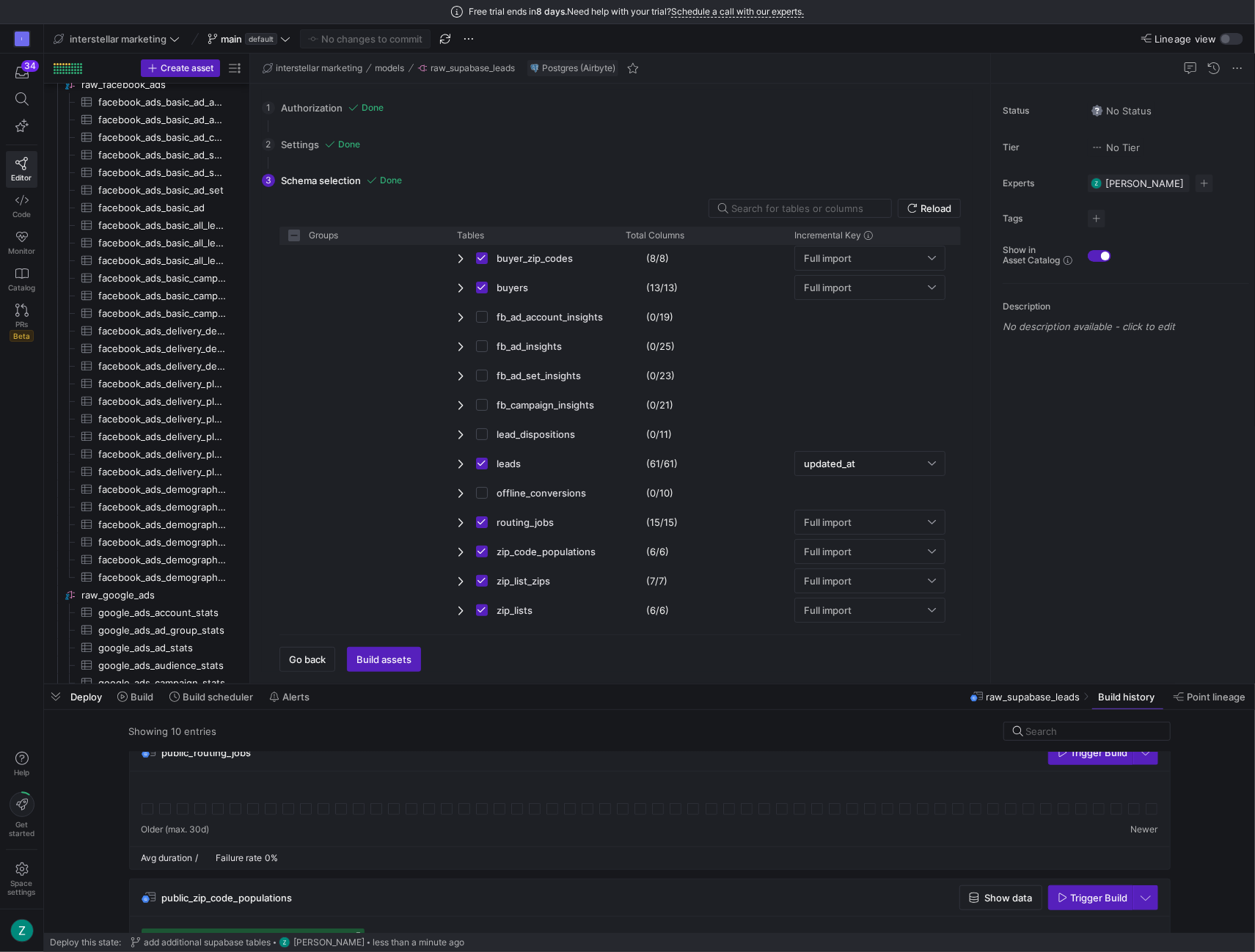
scroll to position [877, 0]
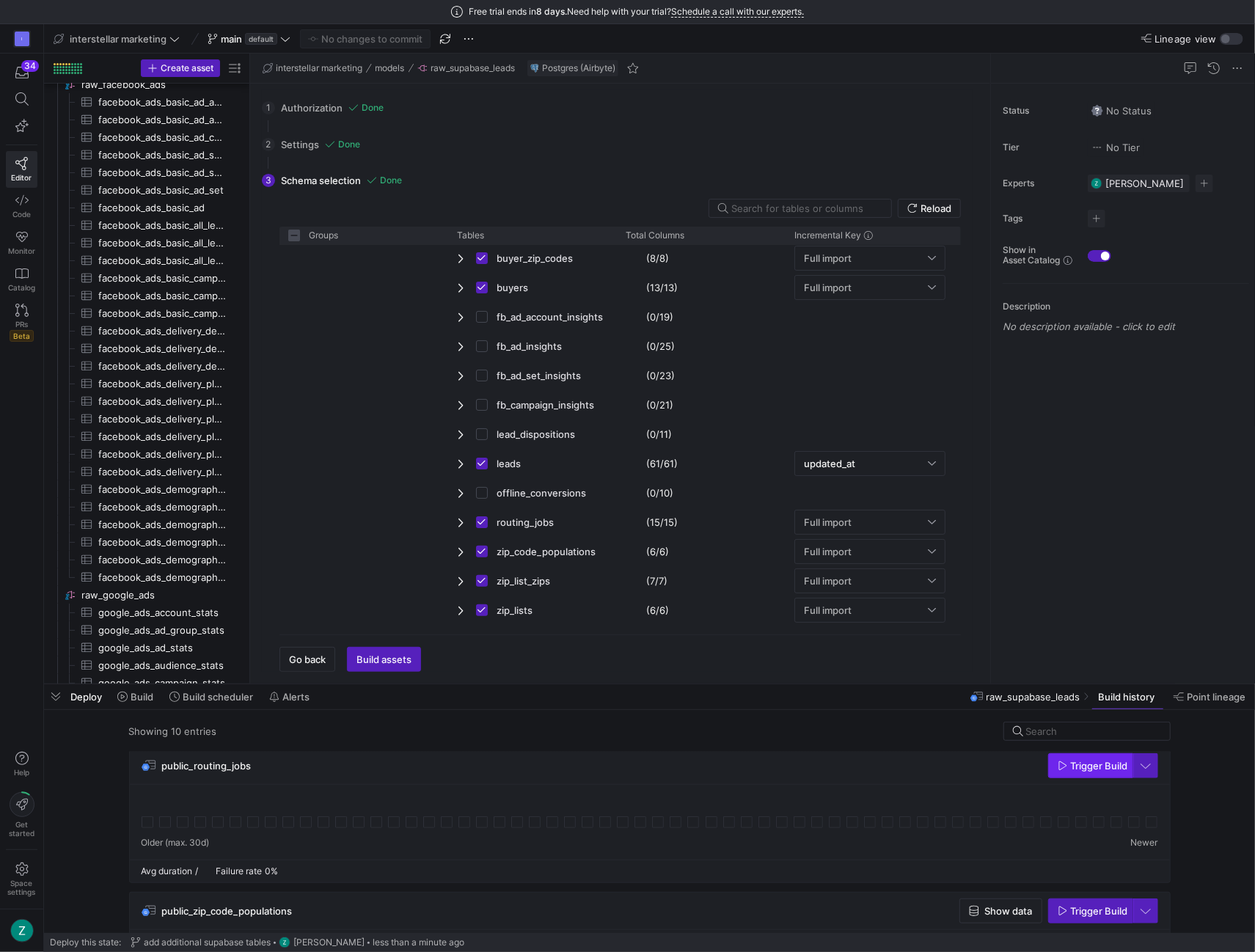
click at [1073, 766] on span "Trigger Build" at bounding box center [1100, 766] width 57 height 12
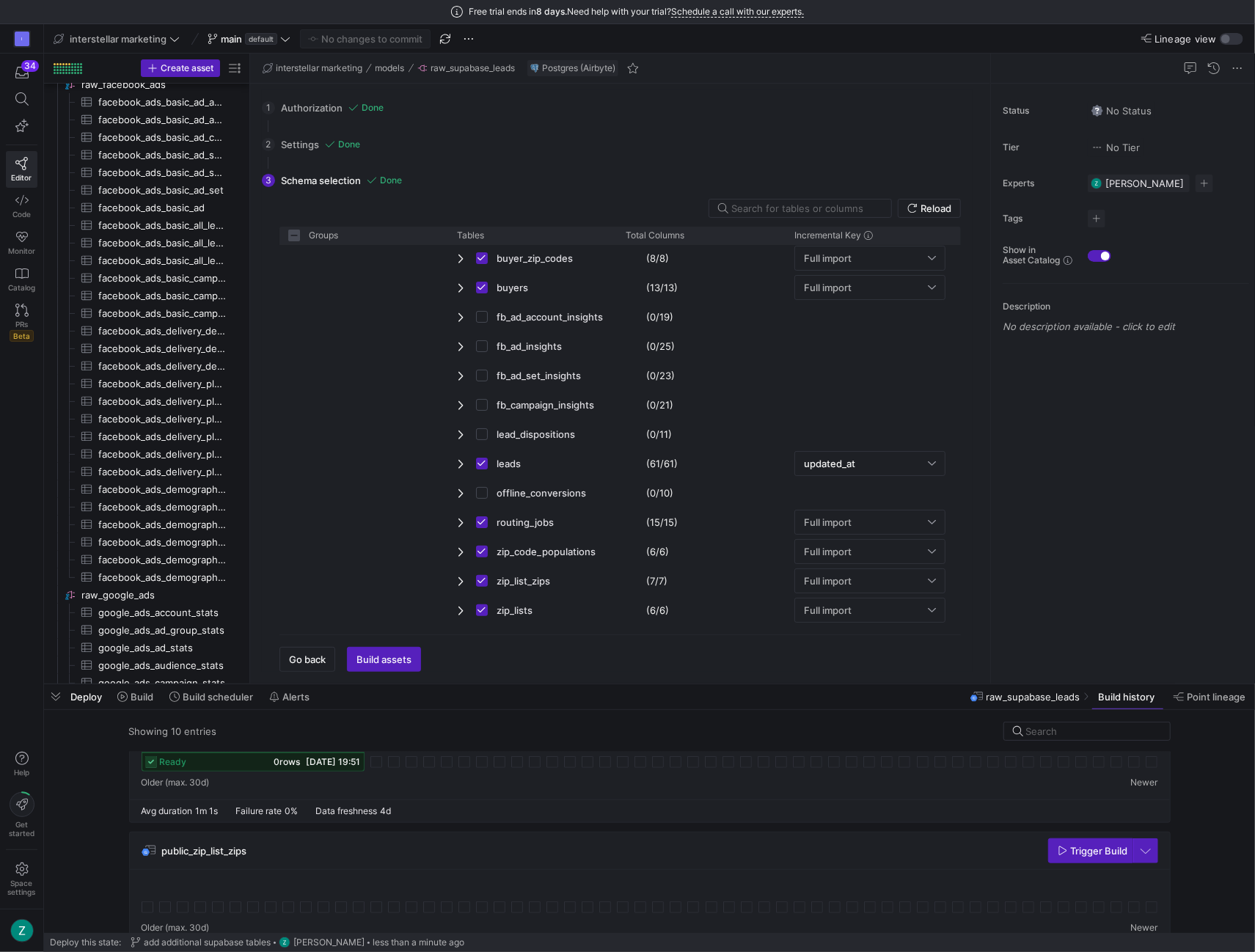
scroll to position [1095, 0]
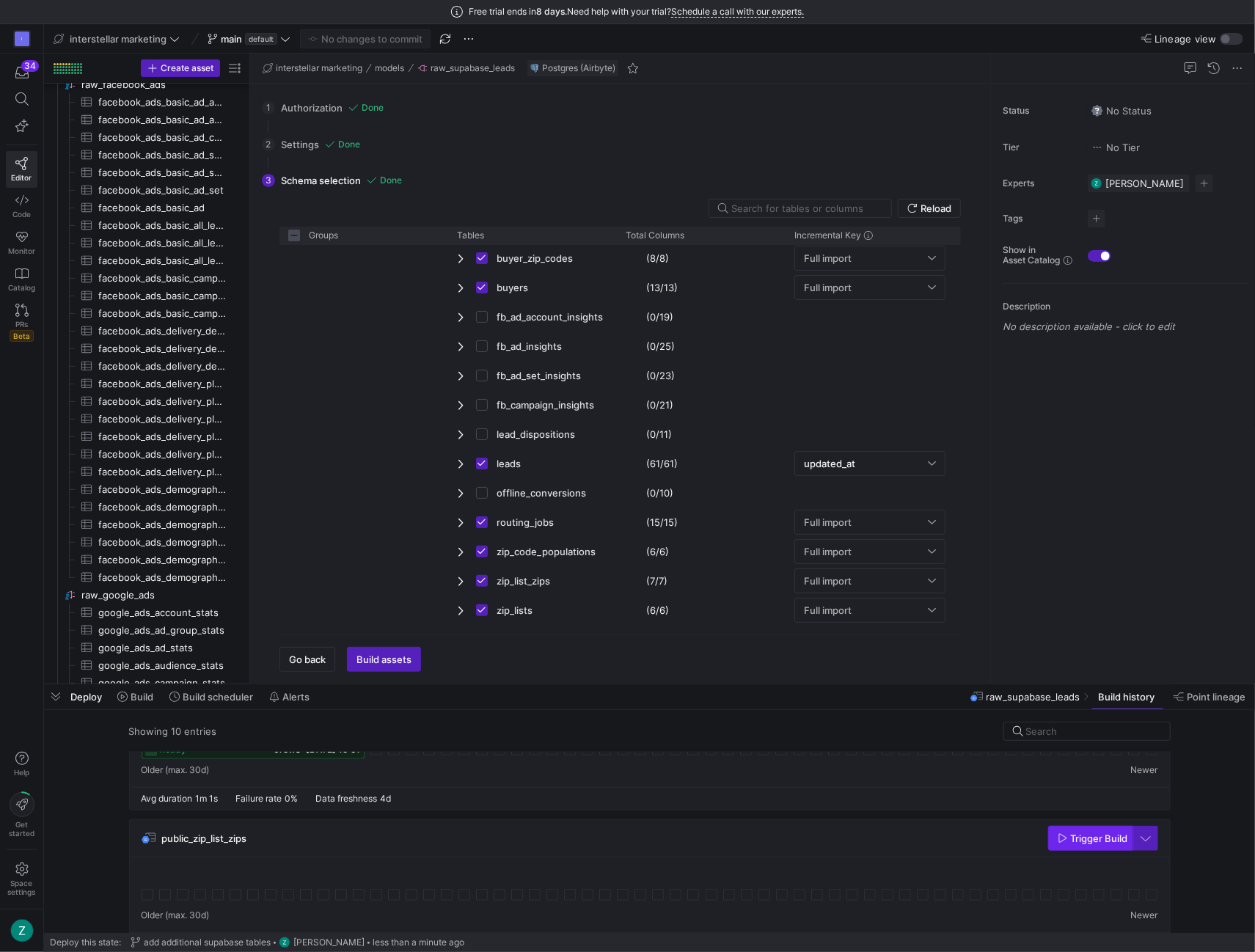
click at [1084, 834] on span "Trigger Build" at bounding box center [1100, 838] width 57 height 12
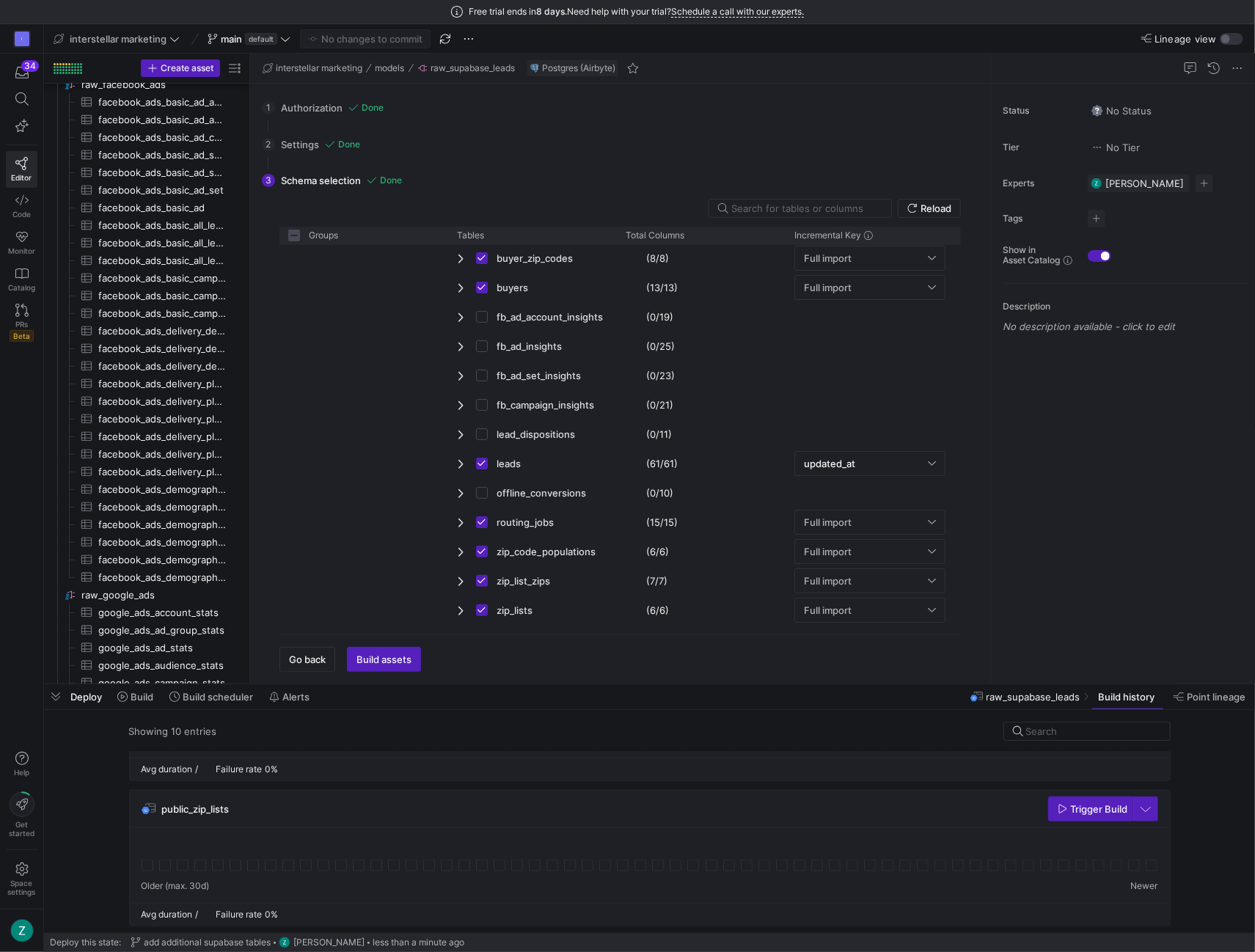
scroll to position [1271, 0]
click at [1085, 810] on span "Trigger Build" at bounding box center [1100, 807] width 57 height 12
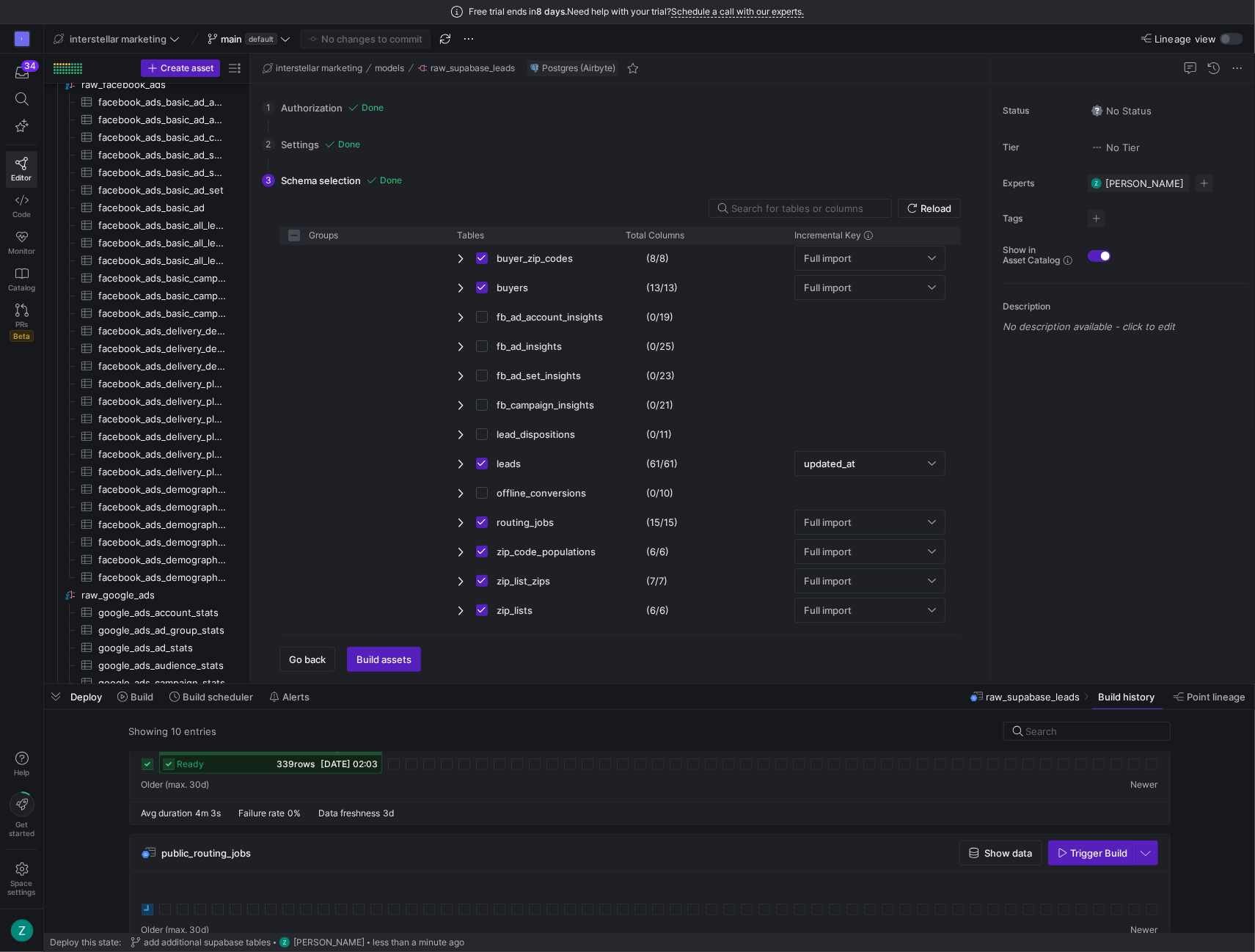
scroll to position [0, 0]
